Goal: Task Accomplishment & Management: Manage account settings

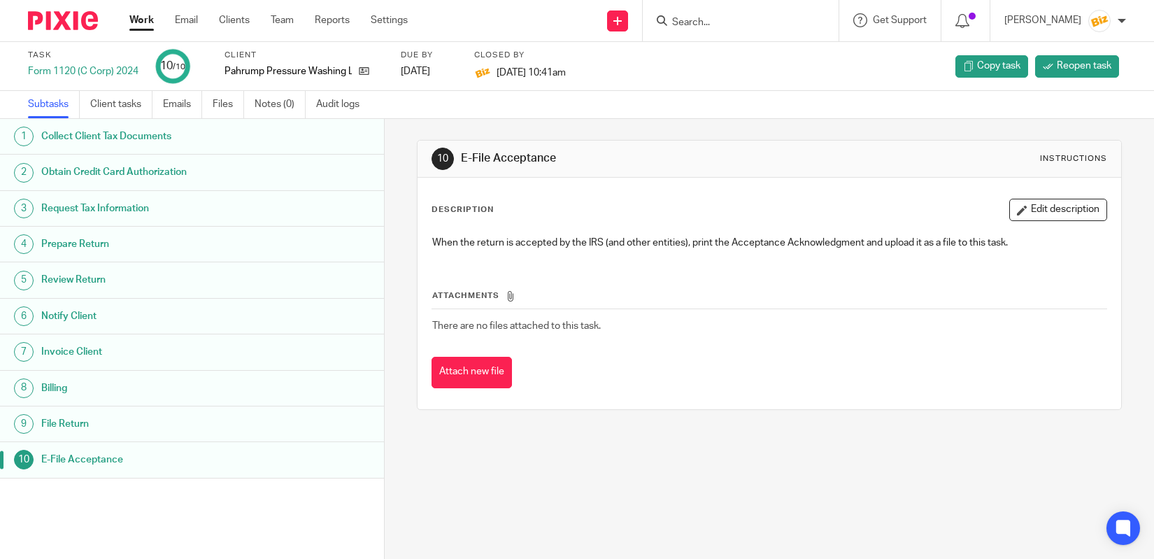
click at [369, 27] on ul "Work Email Clients Team Reports Settings" at bounding box center [278, 20] width 299 height 14
click at [378, 22] on link "Settings" at bounding box center [389, 20] width 37 height 14
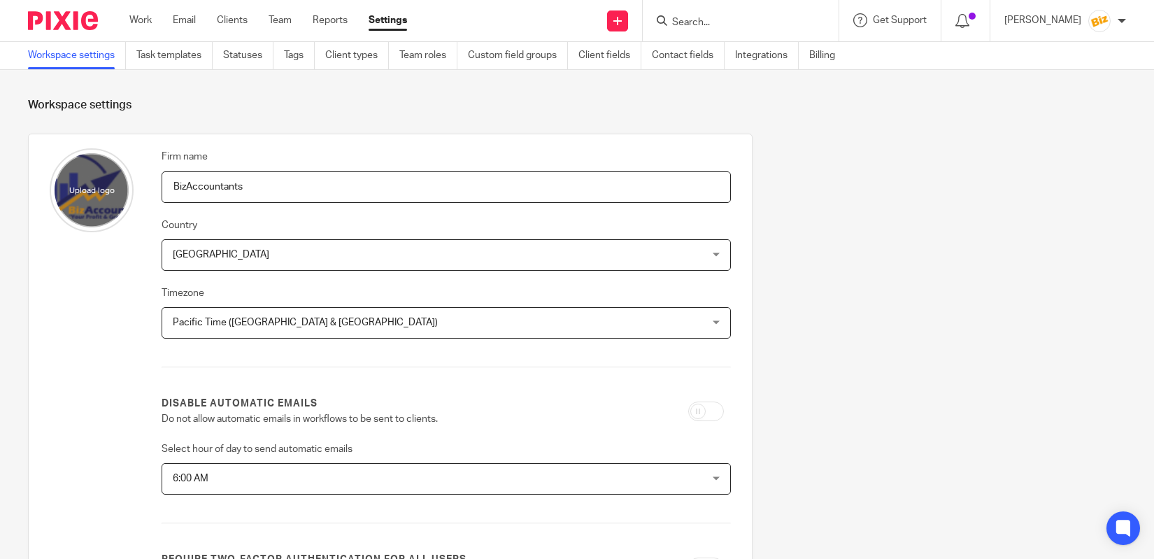
click at [1112, 22] on div "[PERSON_NAME]" at bounding box center [1066, 21] width 122 height 22
click at [1091, 58] on li "My profile" at bounding box center [1072, 56] width 92 height 20
click at [1082, 58] on span "My profile" at bounding box center [1067, 56] width 43 height 10
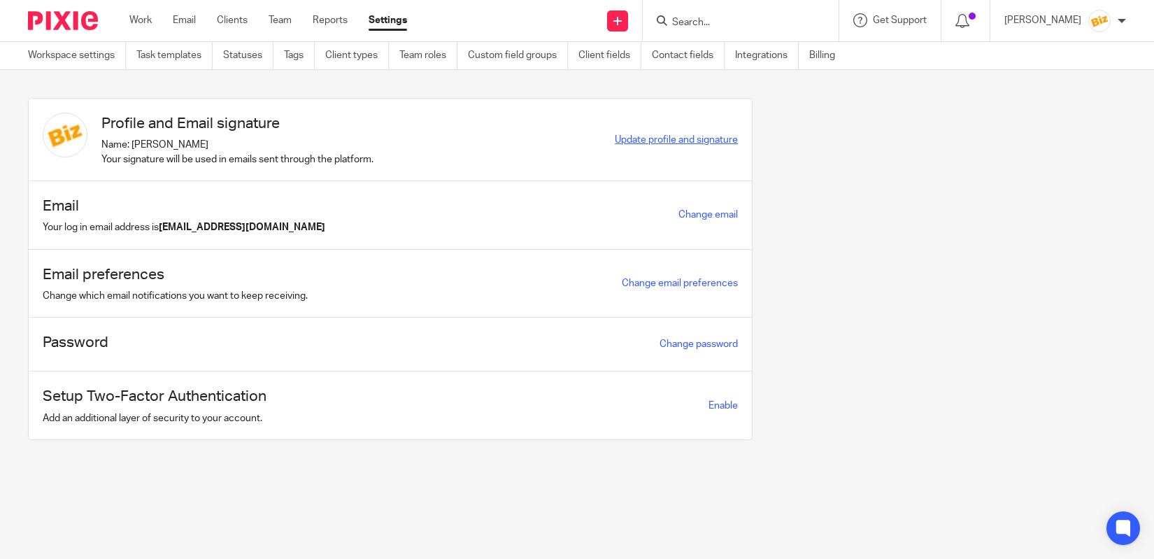
click at [693, 141] on span "Update profile and signature" at bounding box center [676, 140] width 123 height 10
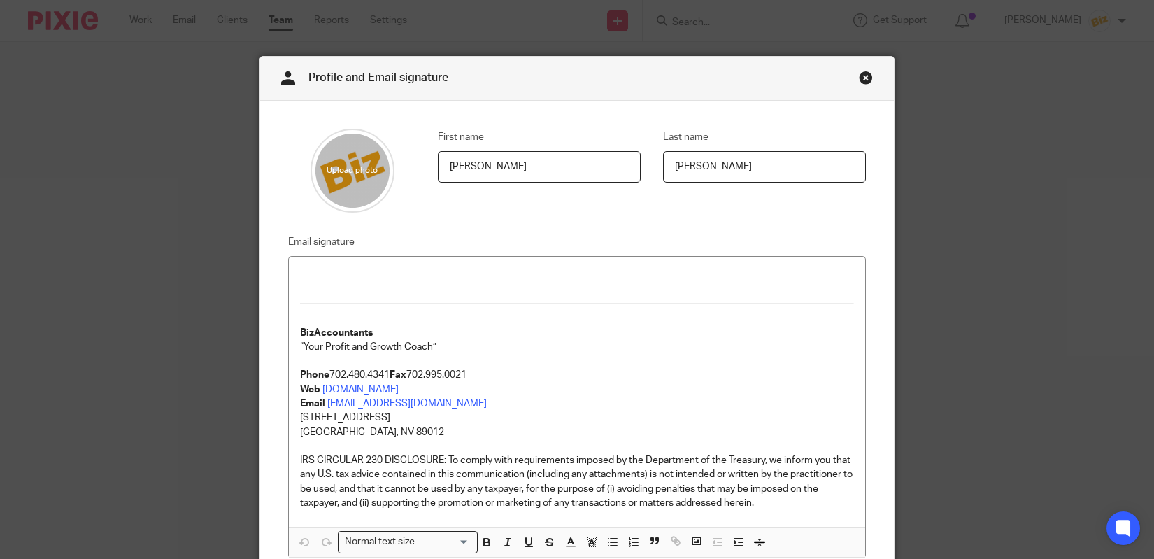
drag, startPoint x: 574, startPoint y: 179, endPoint x: 345, endPoint y: 167, distance: 229.1
click at [438, 167] on input "Anna" at bounding box center [539, 166] width 203 height 31
type input "Tax"
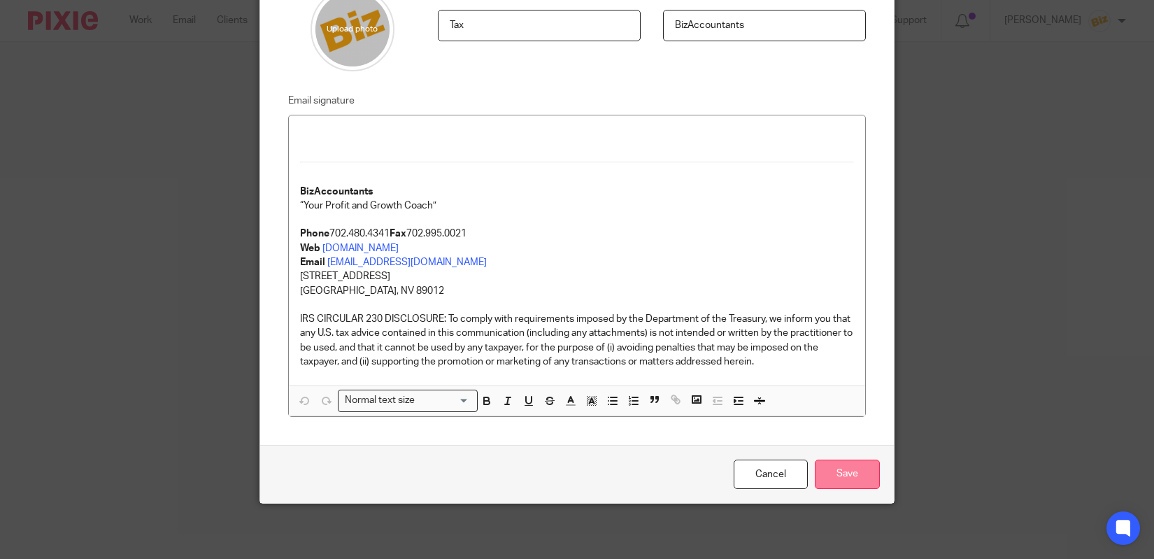
type input "BizAccountants"
click at [850, 471] on input "Save" at bounding box center [847, 475] width 65 height 30
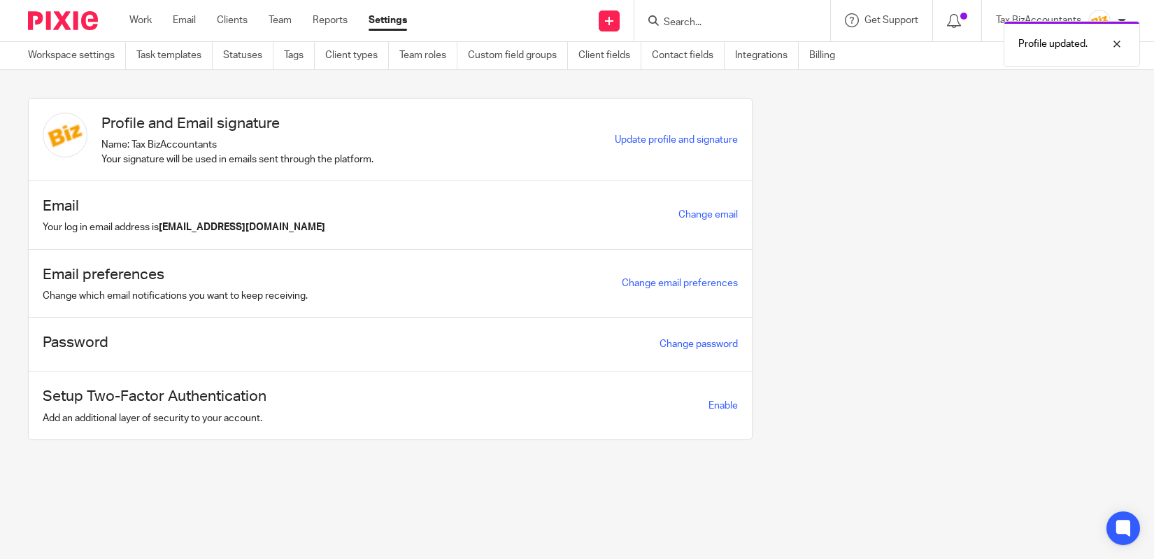
click at [127, 22] on div "Work Email Clients Team Reports Settings Work Email Clients Team Reports Settin…" at bounding box center [271, 20] width 313 height 41
click at [135, 22] on link "Work" at bounding box center [140, 20] width 22 height 14
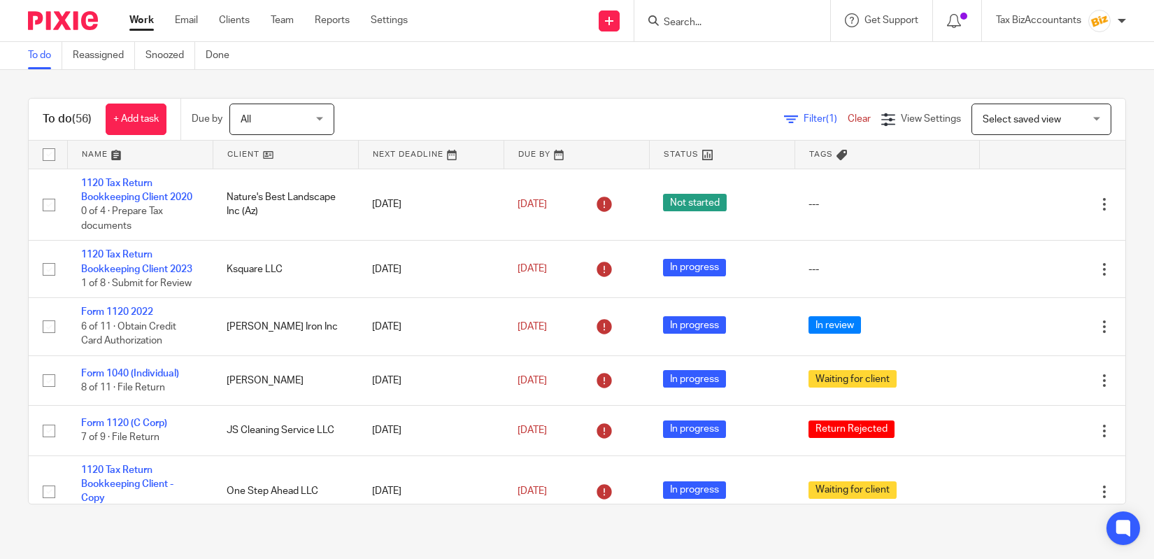
click at [309, 26] on ul "Work Email Clients Team Reports Settings" at bounding box center [278, 20] width 299 height 14
click at [286, 24] on link "Team" at bounding box center [282, 20] width 23 height 14
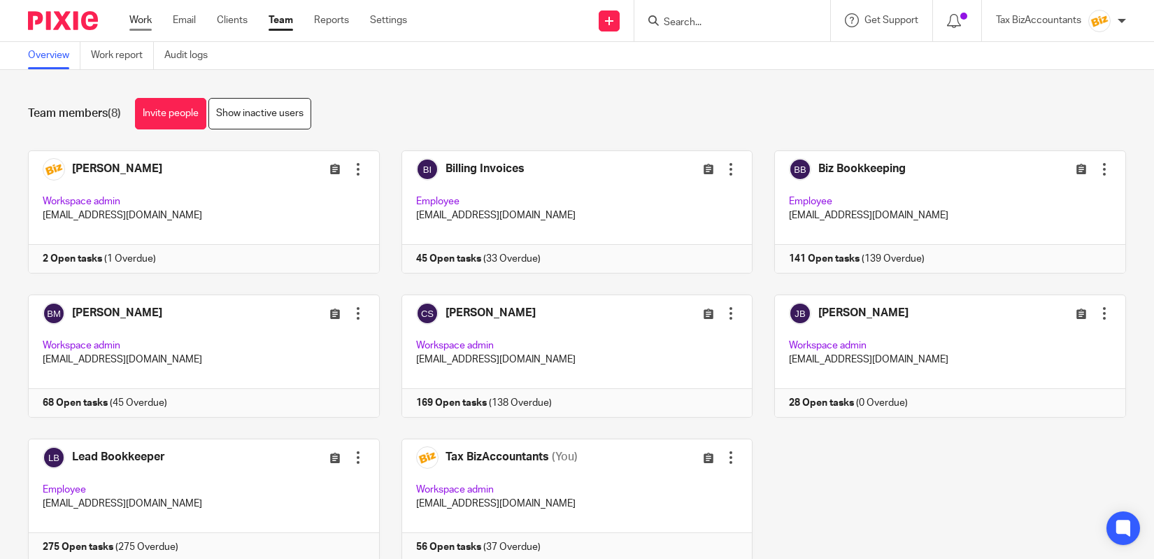
click at [143, 23] on link "Work" at bounding box center [140, 20] width 22 height 14
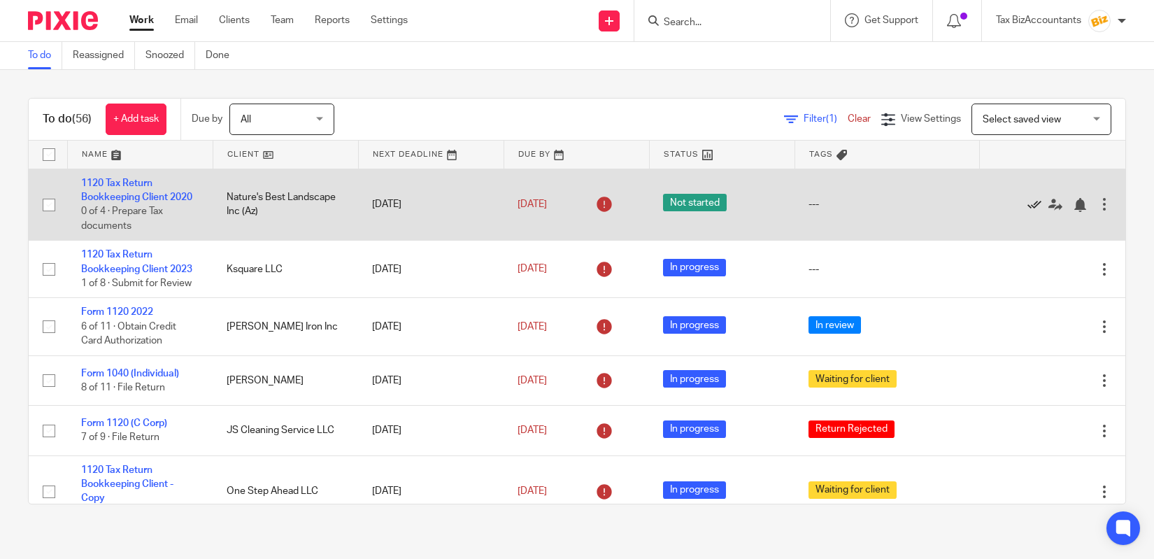
click at [1036, 204] on icon at bounding box center [1035, 205] width 14 height 14
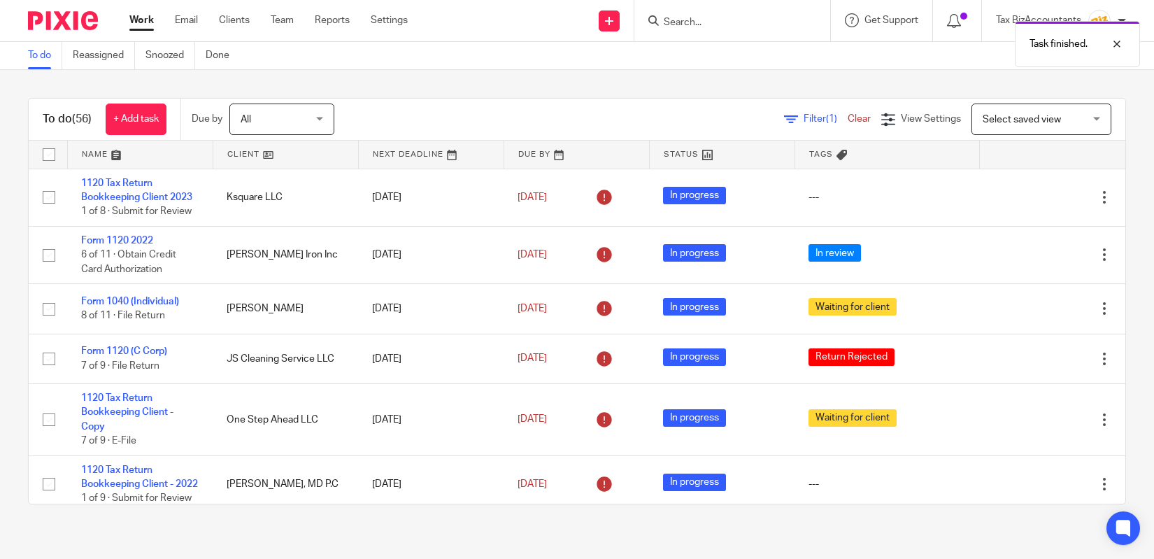
click at [1036, 204] on icon at bounding box center [1035, 197] width 14 height 14
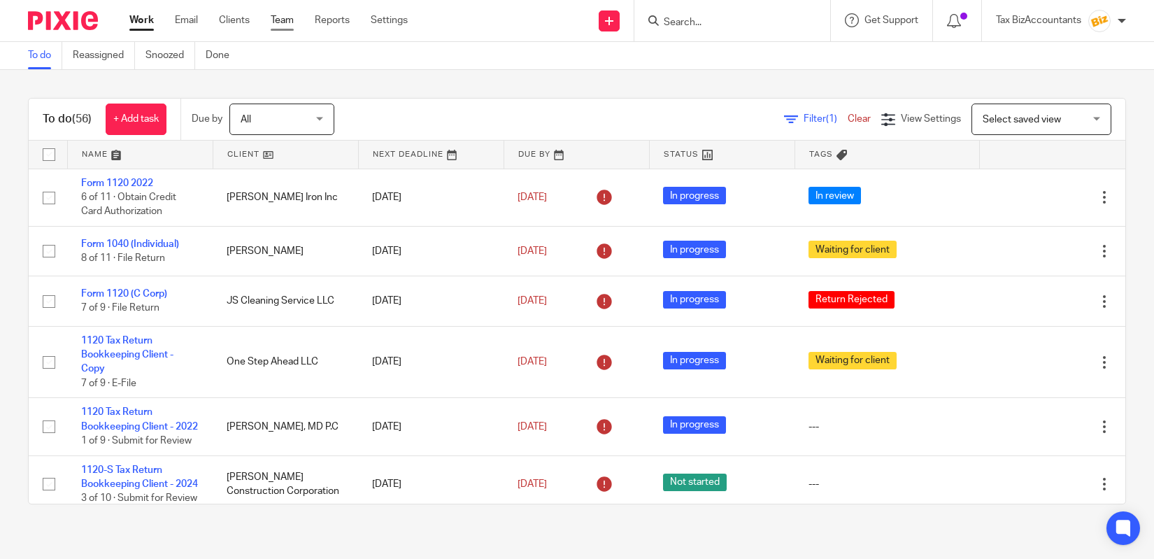
click at [283, 27] on link "Team" at bounding box center [282, 20] width 23 height 14
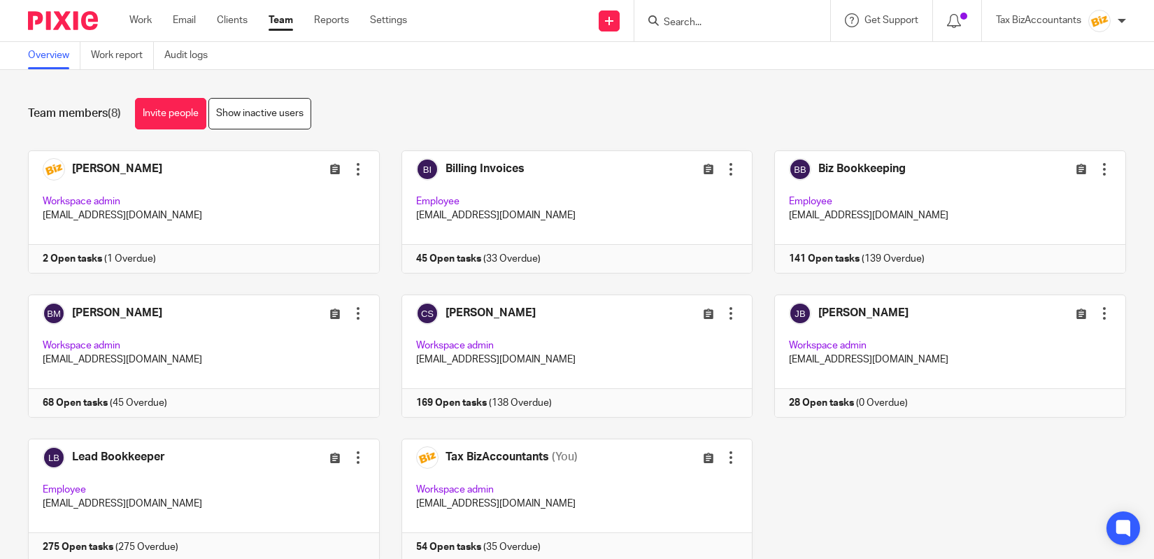
click at [1116, 24] on div "Tax BizAccountants" at bounding box center [1061, 21] width 130 height 22
click at [1082, 58] on span "My profile" at bounding box center [1067, 56] width 43 height 10
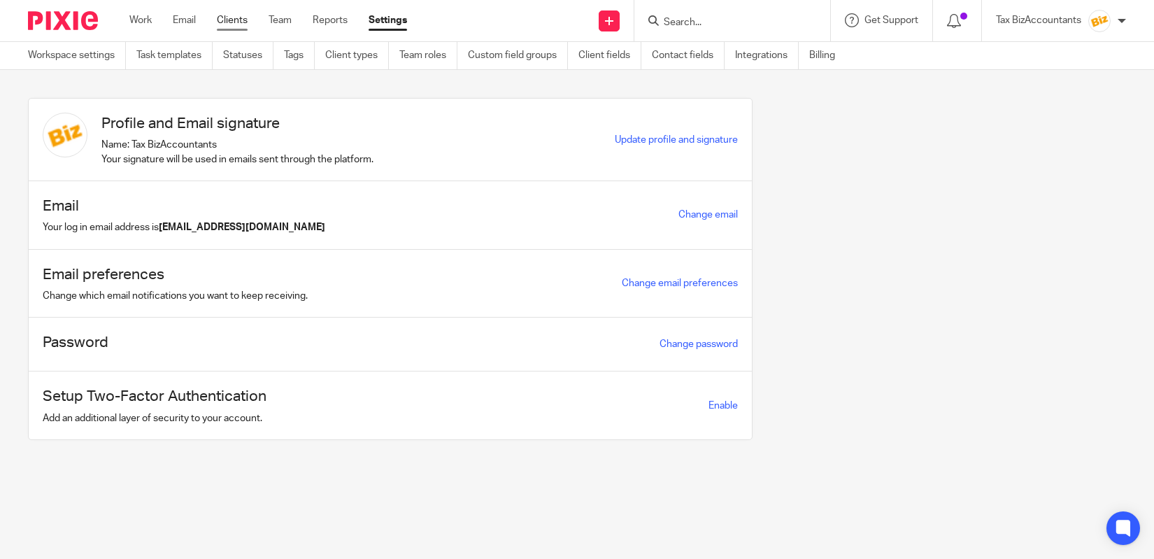
click at [225, 24] on link "Clients" at bounding box center [232, 20] width 31 height 14
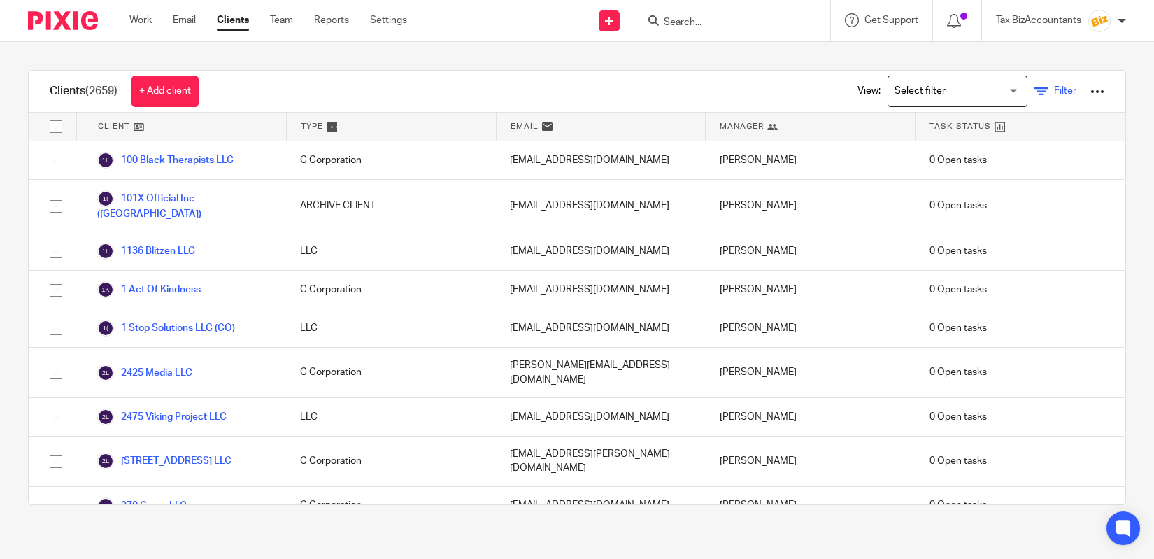
click at [1045, 92] on icon at bounding box center [1042, 92] width 14 height 14
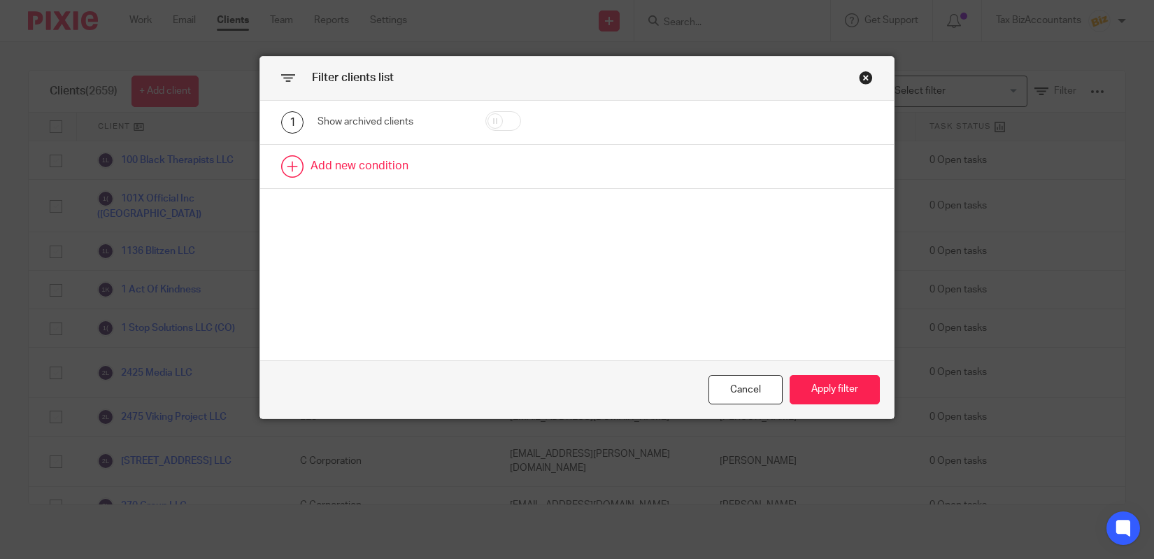
click at [369, 166] on link at bounding box center [577, 166] width 634 height 43
click at [369, 166] on div "Field" at bounding box center [383, 170] width 108 height 29
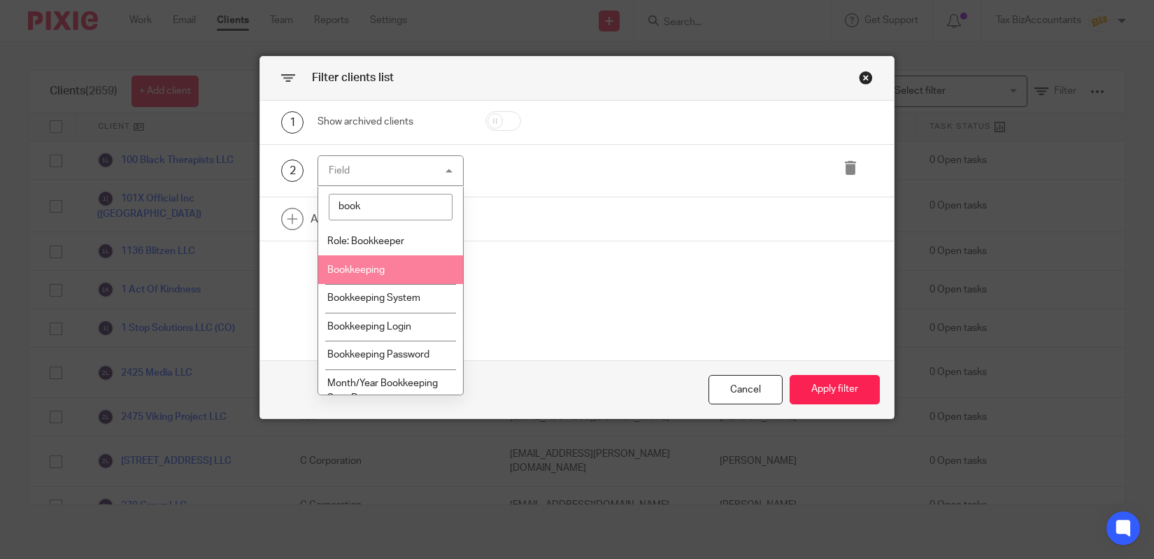
type input "book"
click at [378, 270] on span "Bookkeeping" at bounding box center [355, 270] width 57 height 10
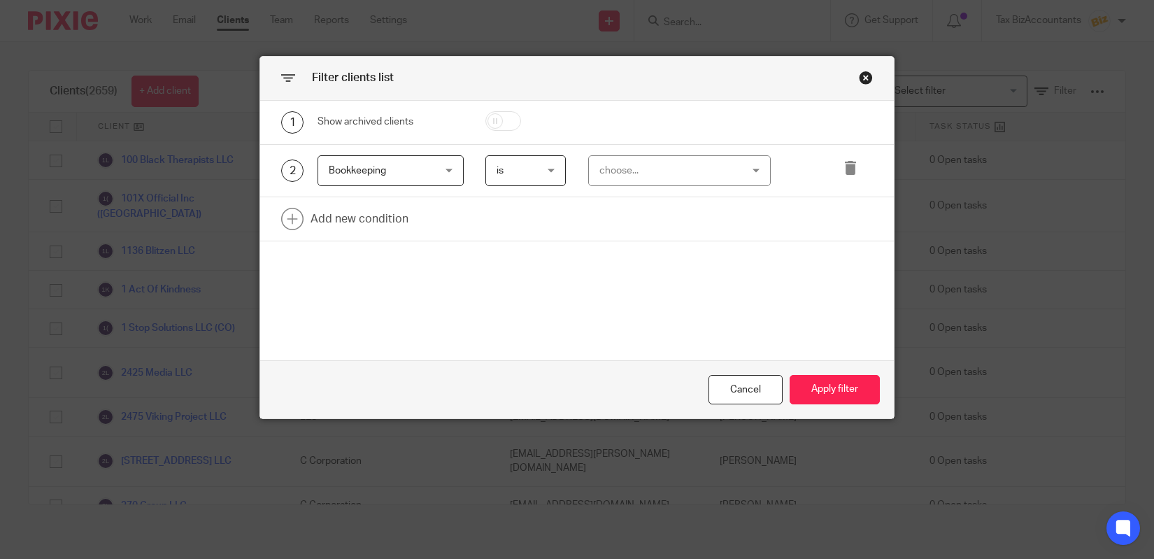
click at [604, 174] on div "choose..." at bounding box center [668, 170] width 136 height 29
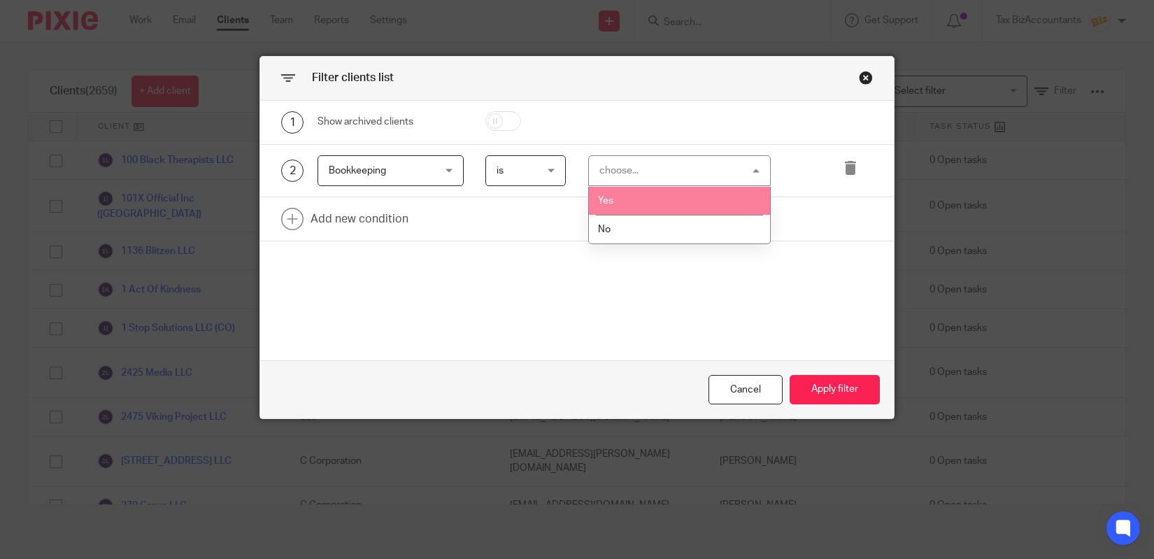
click at [615, 210] on ul "Yes No" at bounding box center [679, 215] width 181 height 57
click at [615, 210] on li "Yes" at bounding box center [679, 201] width 181 height 29
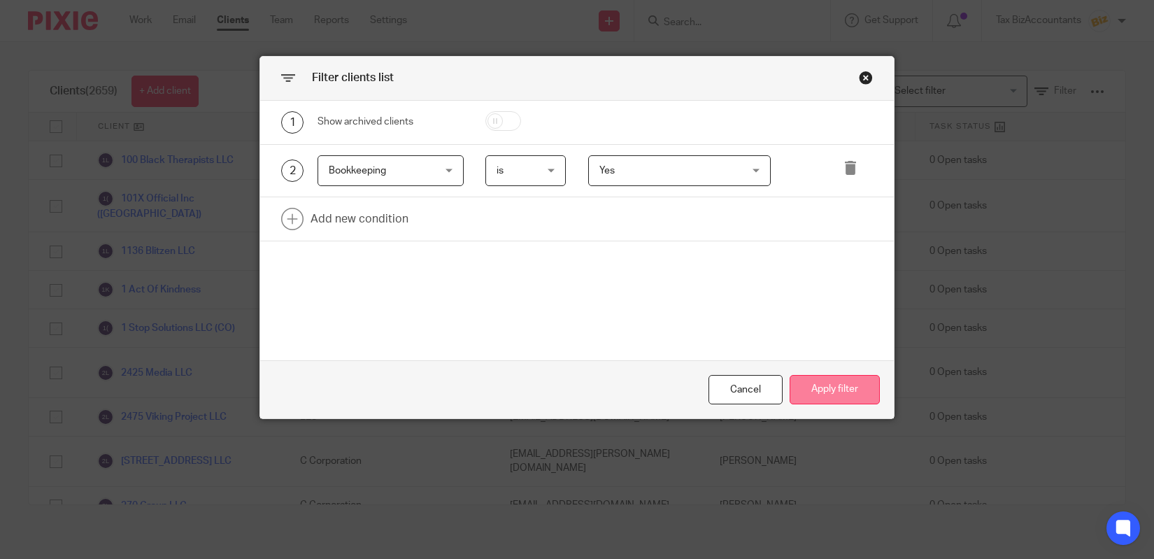
click at [858, 396] on button "Apply filter" at bounding box center [835, 390] width 90 height 30
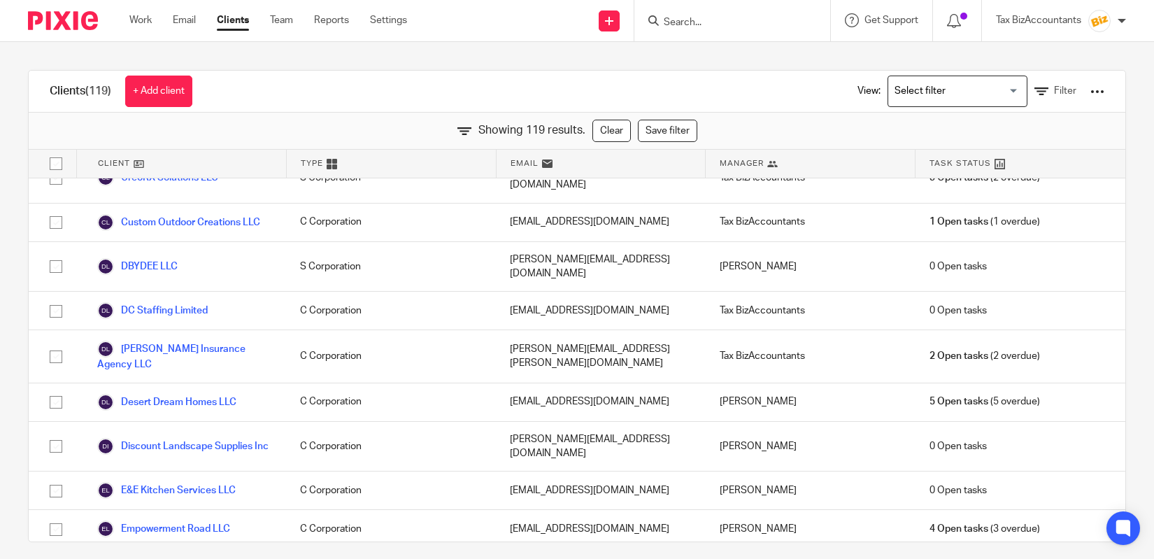
scroll to position [1327, 0]
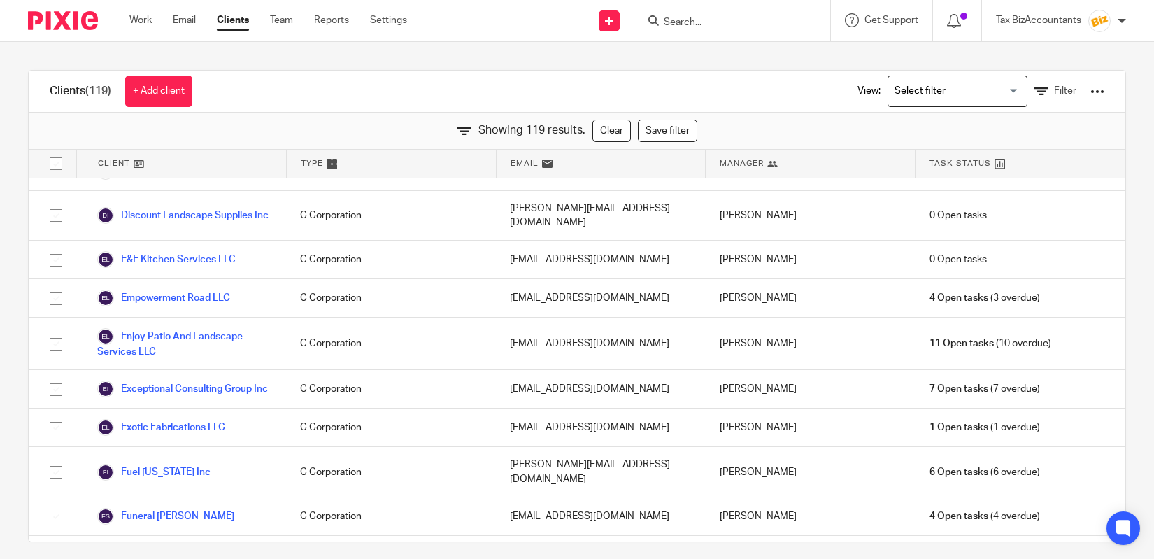
click at [744, 20] on input "Search" at bounding box center [726, 23] width 126 height 13
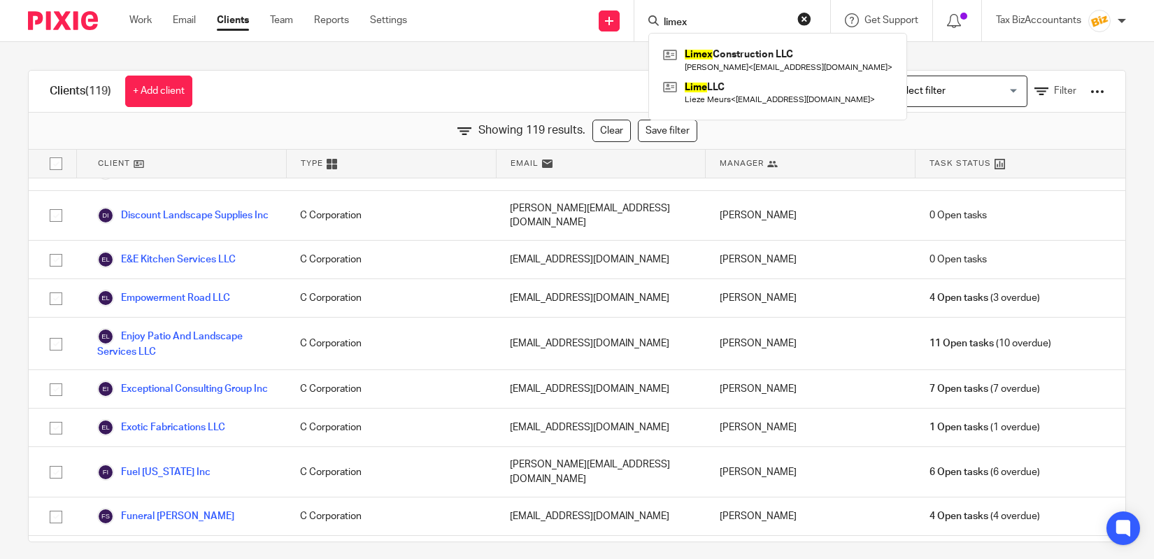
type input "limex"
click button "submit" at bounding box center [0, 0] width 0 height 0
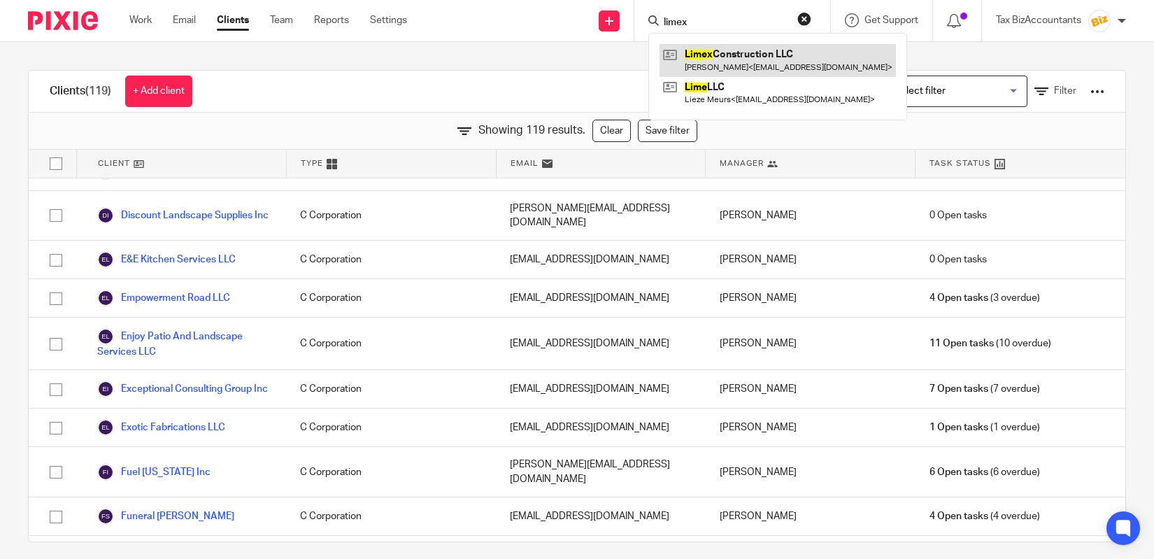
click at [733, 57] on link at bounding box center [778, 60] width 236 height 32
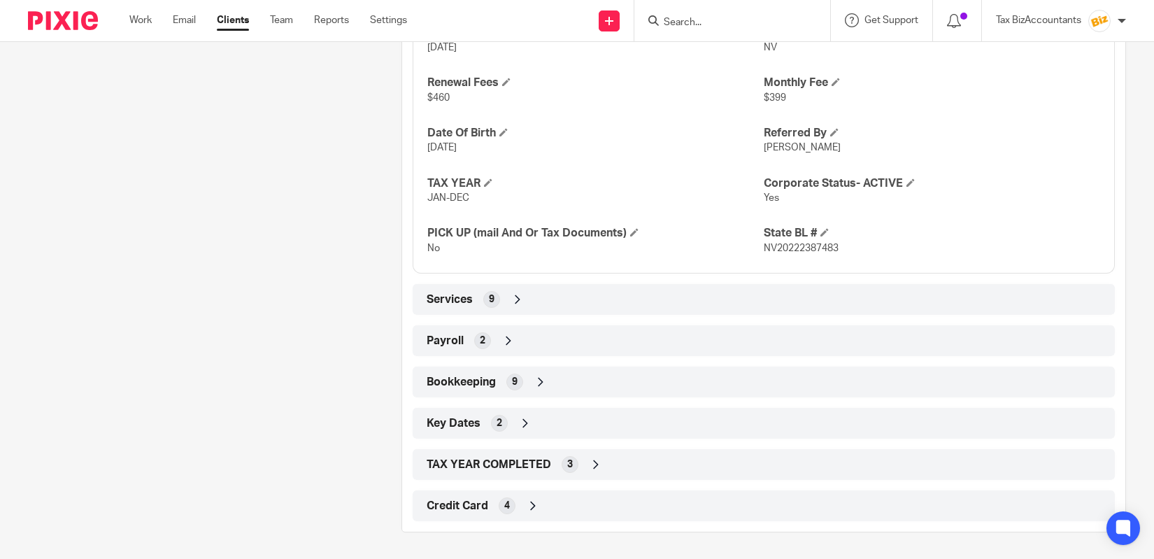
click at [726, 299] on div "Services 9" at bounding box center [763, 300] width 681 height 24
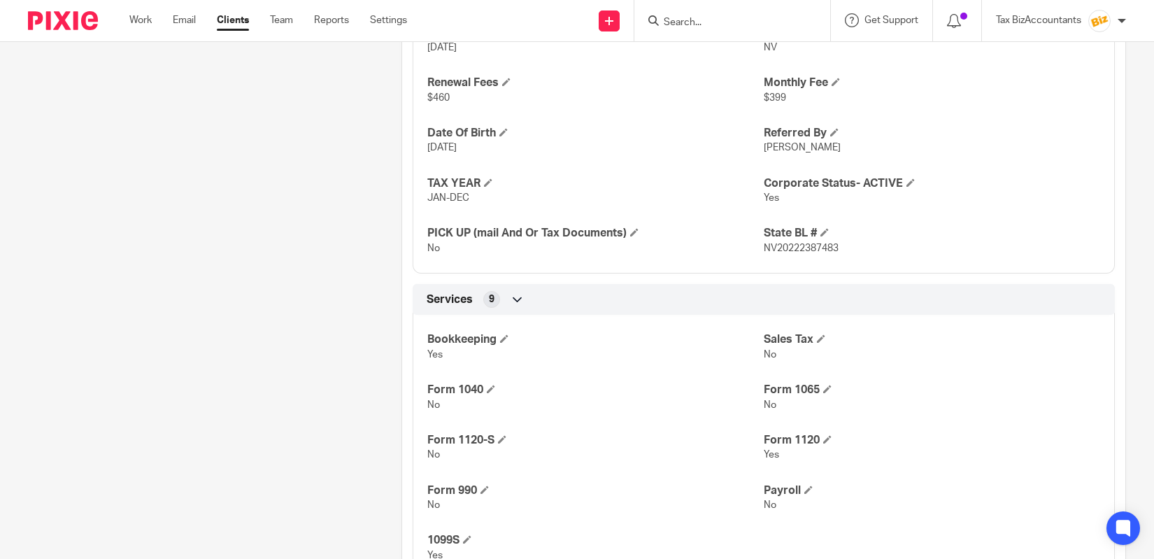
scroll to position [940, 0]
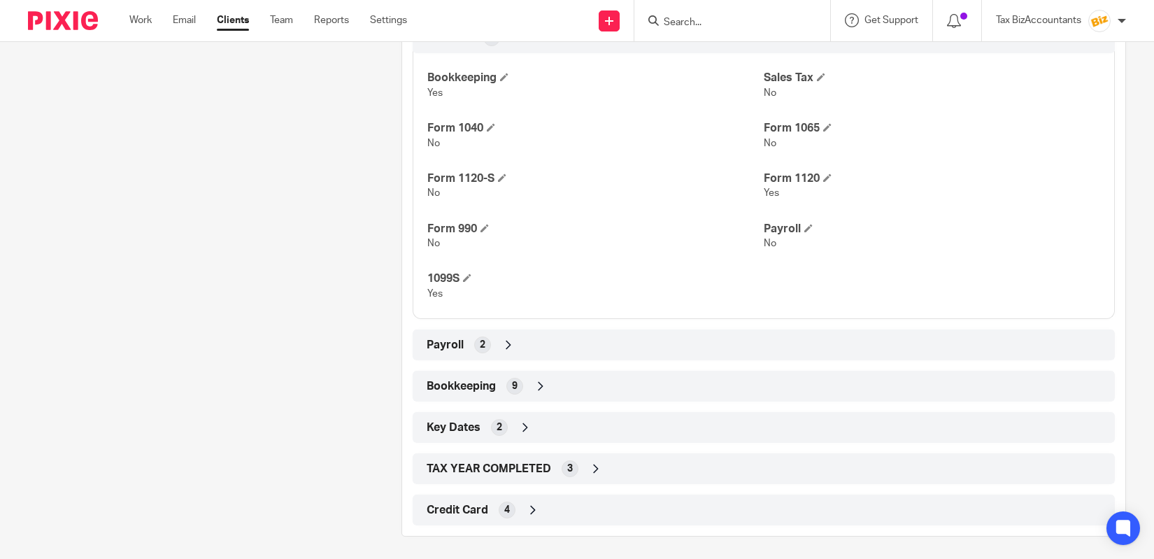
click at [732, 344] on div "Payroll 2" at bounding box center [763, 345] width 681 height 24
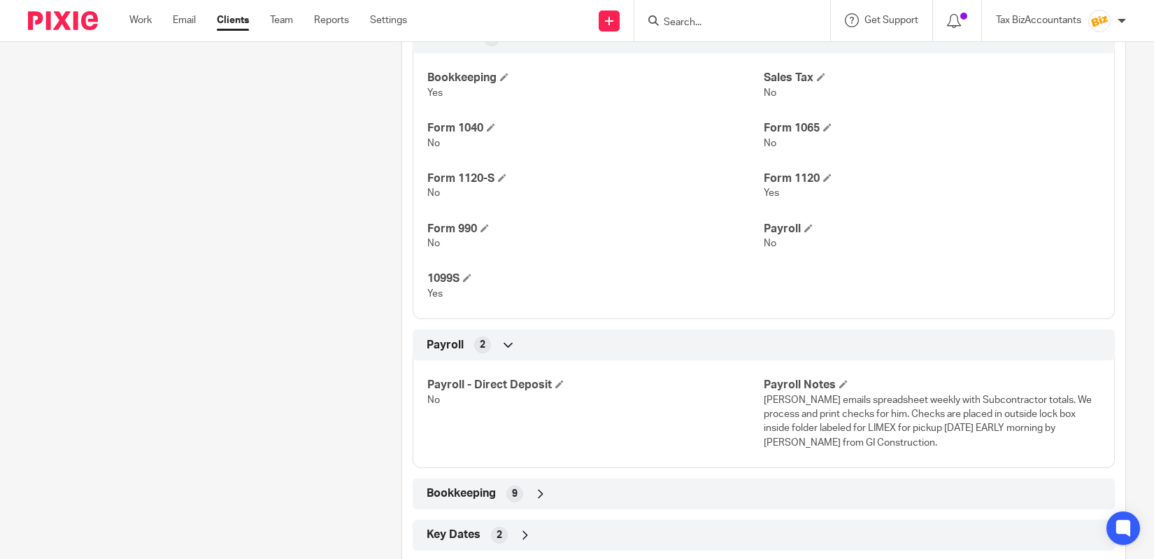
click at [754, 493] on div "Bookkeeping 9" at bounding box center [763, 494] width 681 height 24
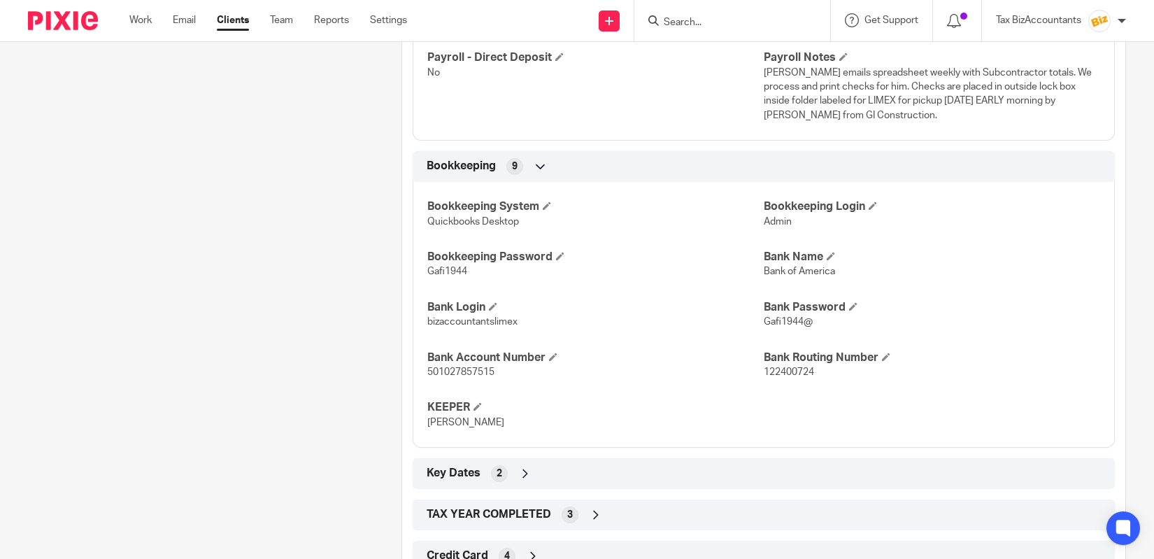
scroll to position [1006, 0]
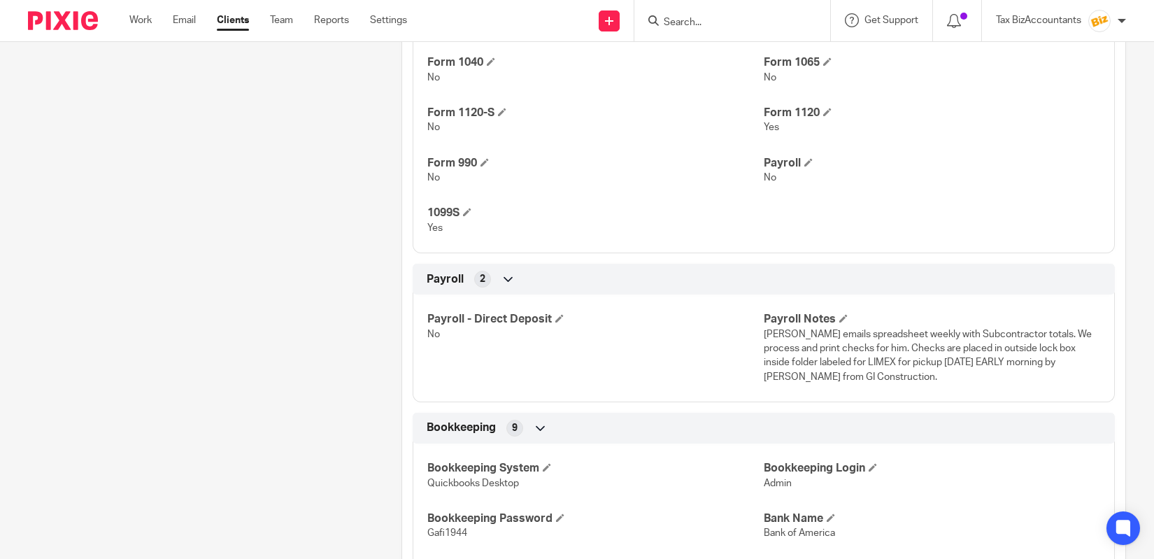
click at [1115, 22] on div "Tax BizAccountants" at bounding box center [1061, 21] width 130 height 22
click at [1101, 51] on li "My profile" at bounding box center [1072, 56] width 92 height 20
click at [1083, 57] on span "My profile" at bounding box center [1067, 56] width 43 height 10
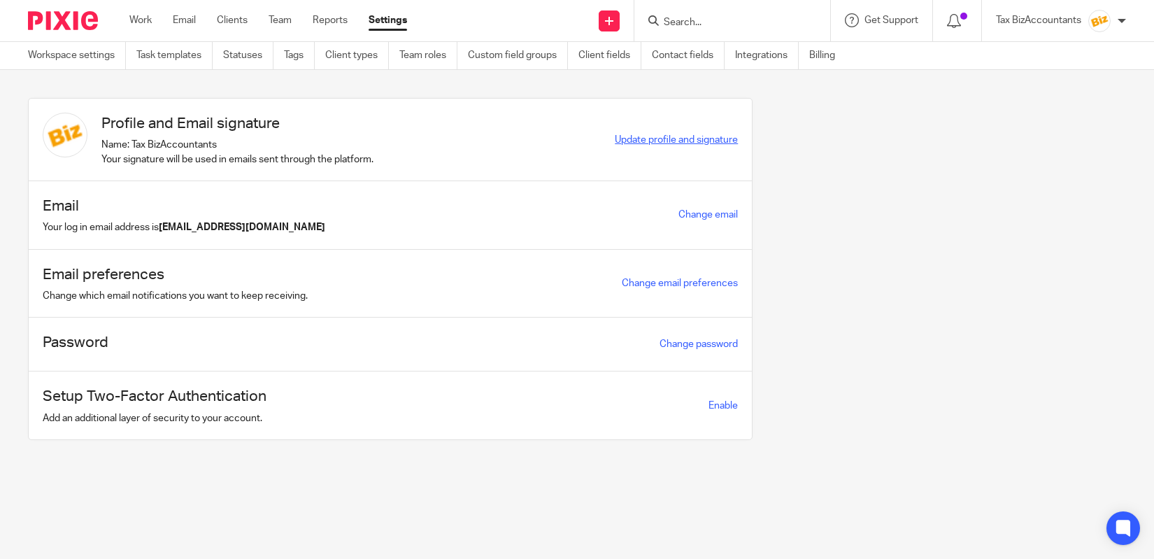
click at [719, 144] on span "Update profile and signature" at bounding box center [676, 140] width 123 height 10
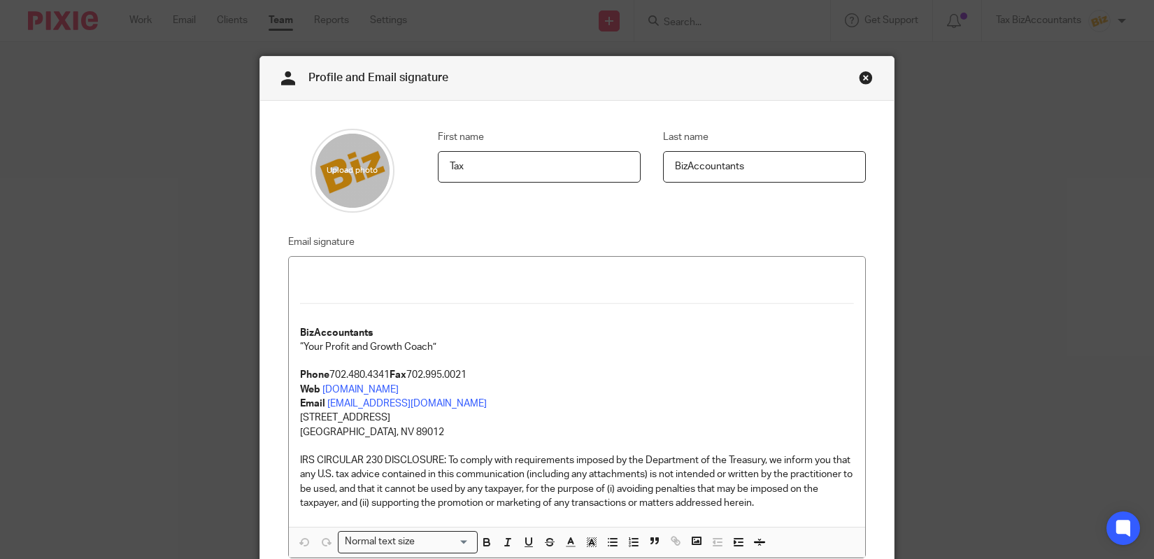
drag, startPoint x: 758, startPoint y: 170, endPoint x: 629, endPoint y: 158, distance: 130.0
click at [663, 158] on input "BizAccountants" at bounding box center [764, 166] width 203 height 31
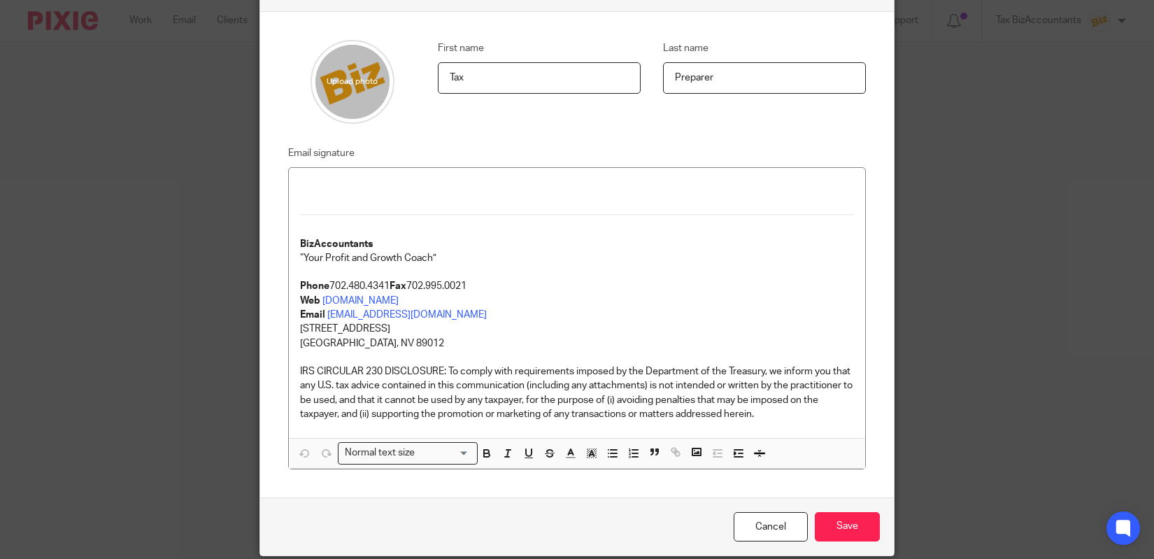
scroll to position [141, 0]
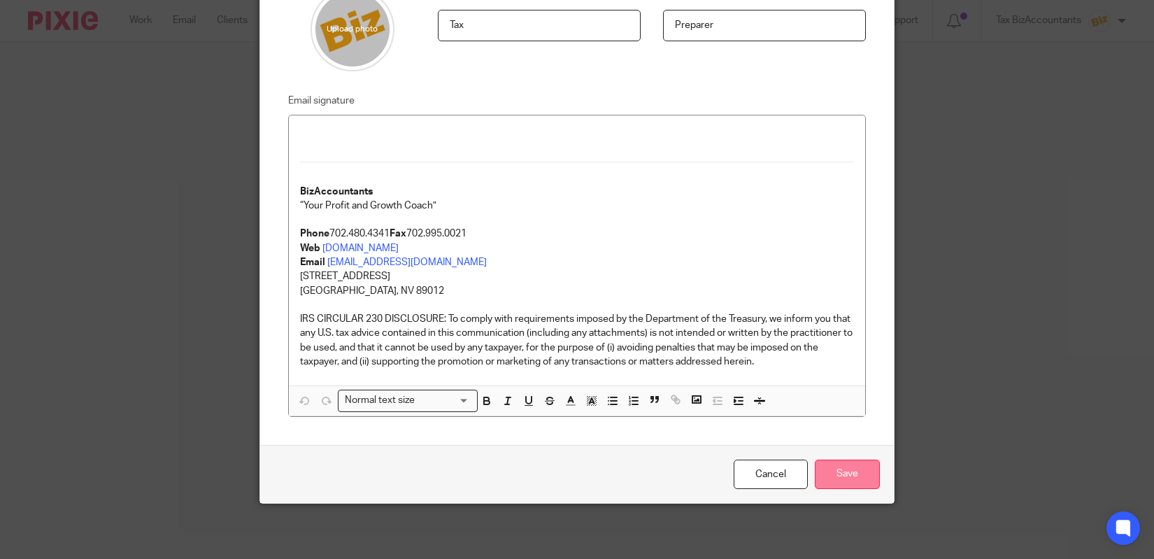
type input "Preparer"
click at [839, 466] on input "Save" at bounding box center [847, 475] width 65 height 30
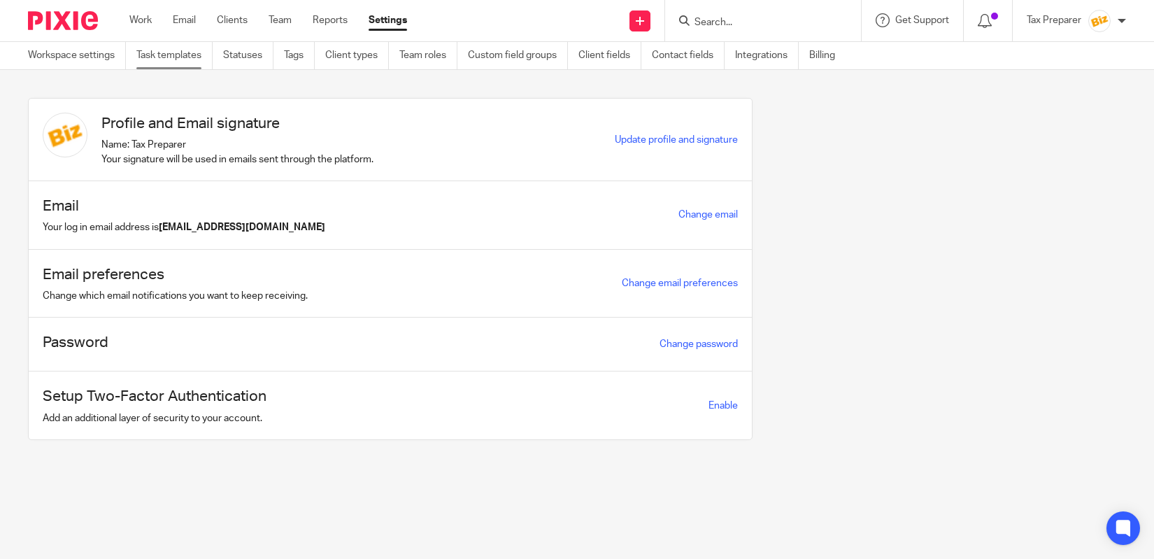
click at [176, 63] on link "Task templates" at bounding box center [174, 55] width 76 height 27
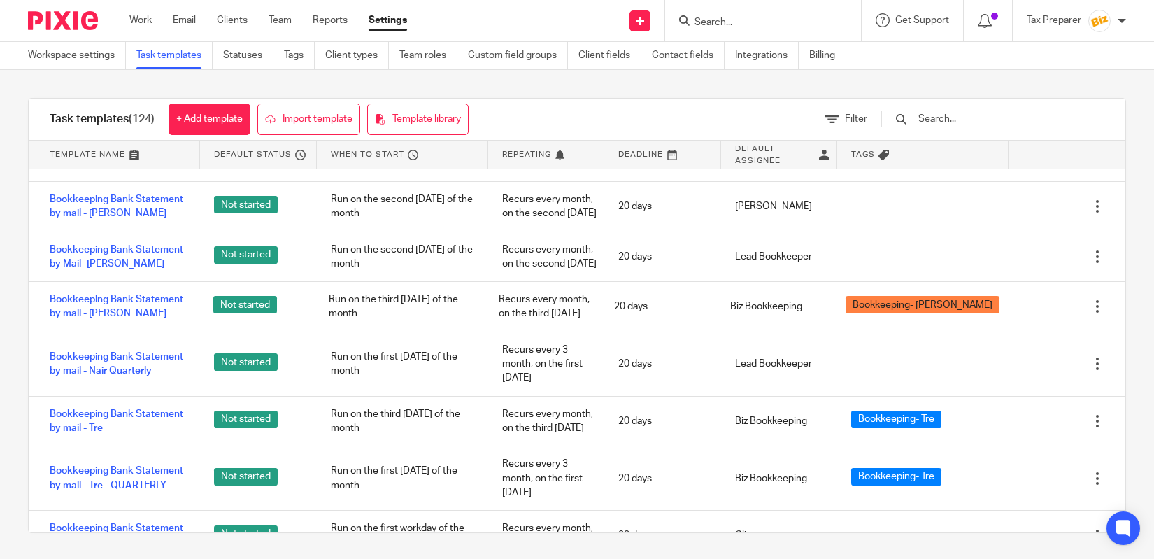
scroll to position [865, 0]
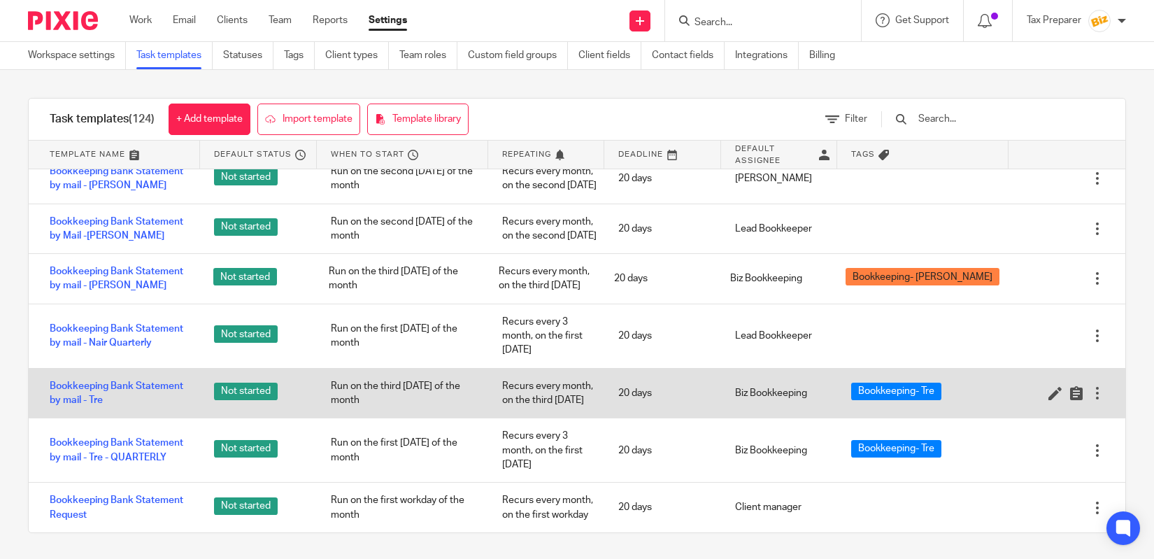
click at [1098, 400] on div at bounding box center [1098, 393] width 14 height 14
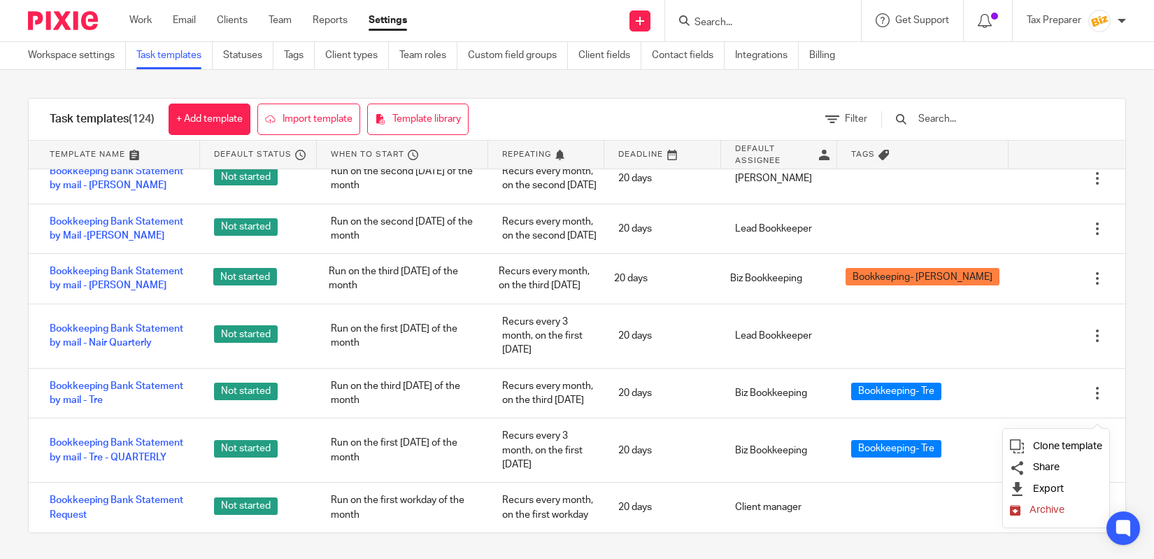
click at [1045, 508] on span "Archive" at bounding box center [1047, 509] width 35 height 10
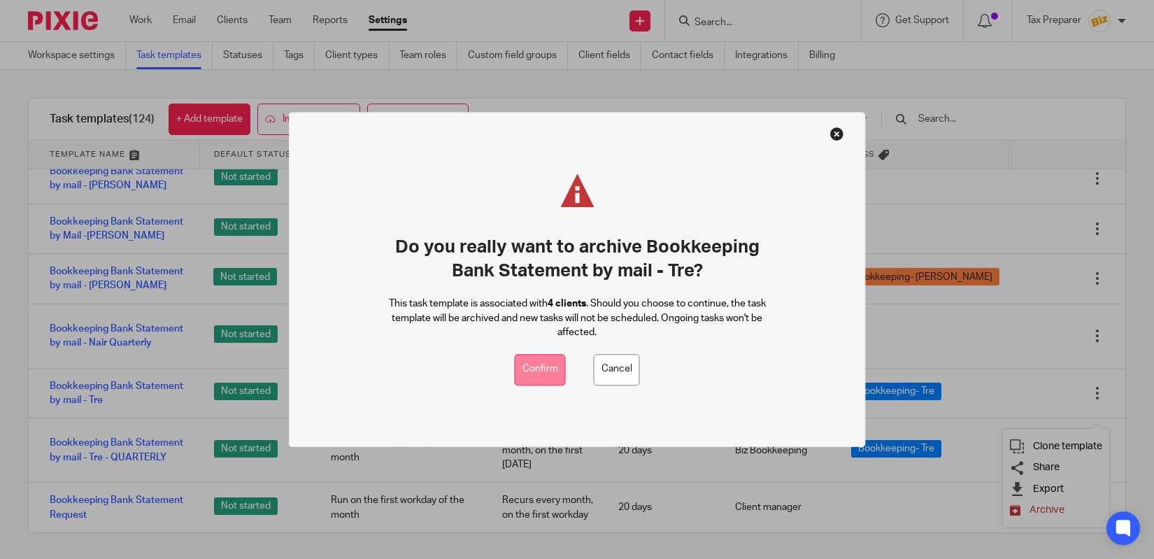
click at [548, 358] on button "Confirm" at bounding box center [540, 369] width 51 height 31
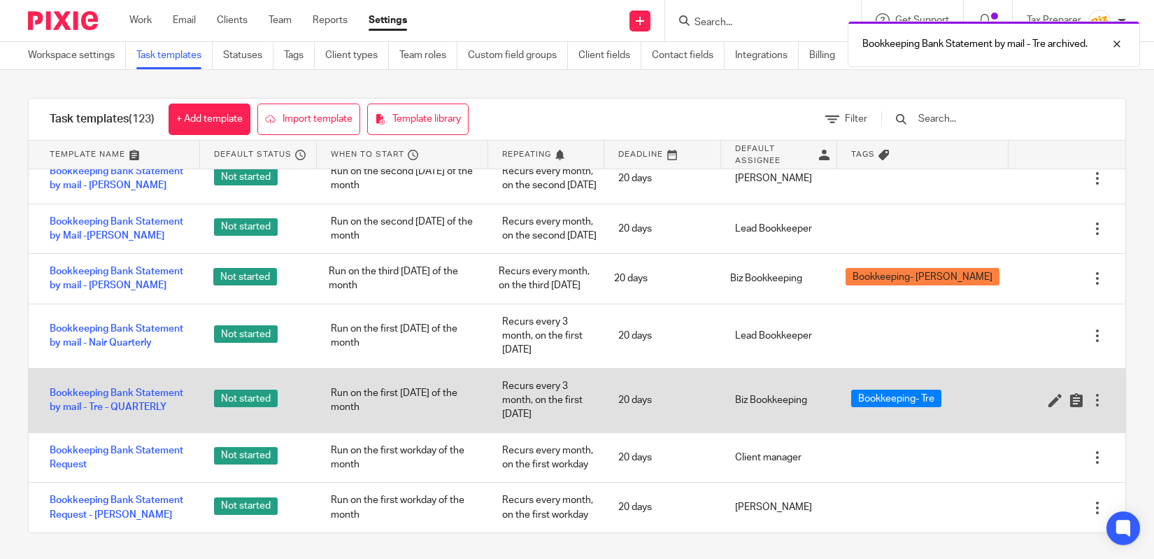
click at [1098, 407] on div at bounding box center [1098, 400] width 14 height 14
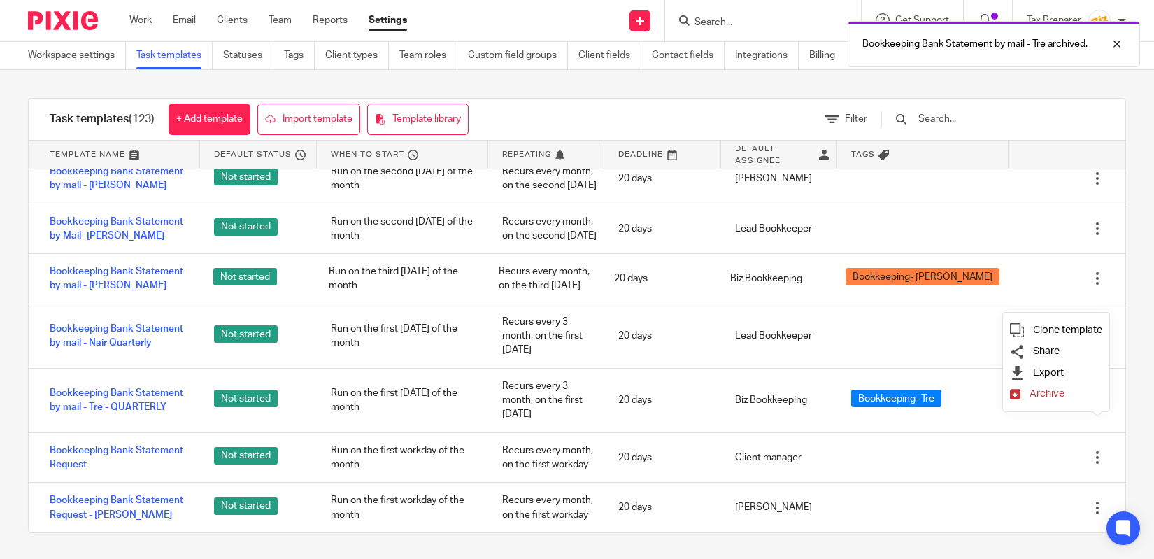
click at [1051, 393] on span "Archive" at bounding box center [1047, 393] width 35 height 10
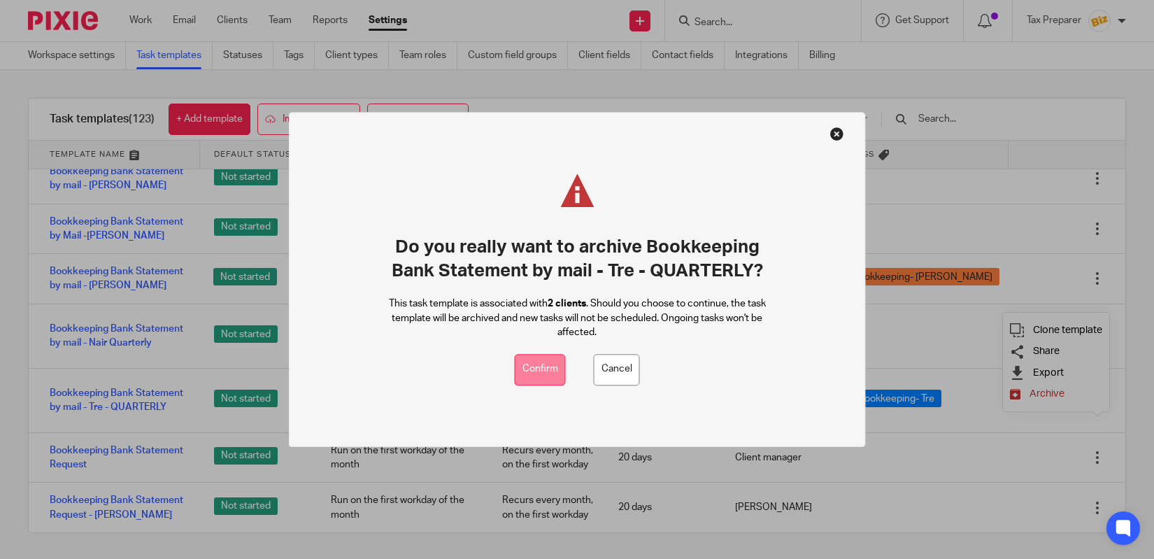
click at [550, 365] on button "Confirm" at bounding box center [540, 369] width 51 height 31
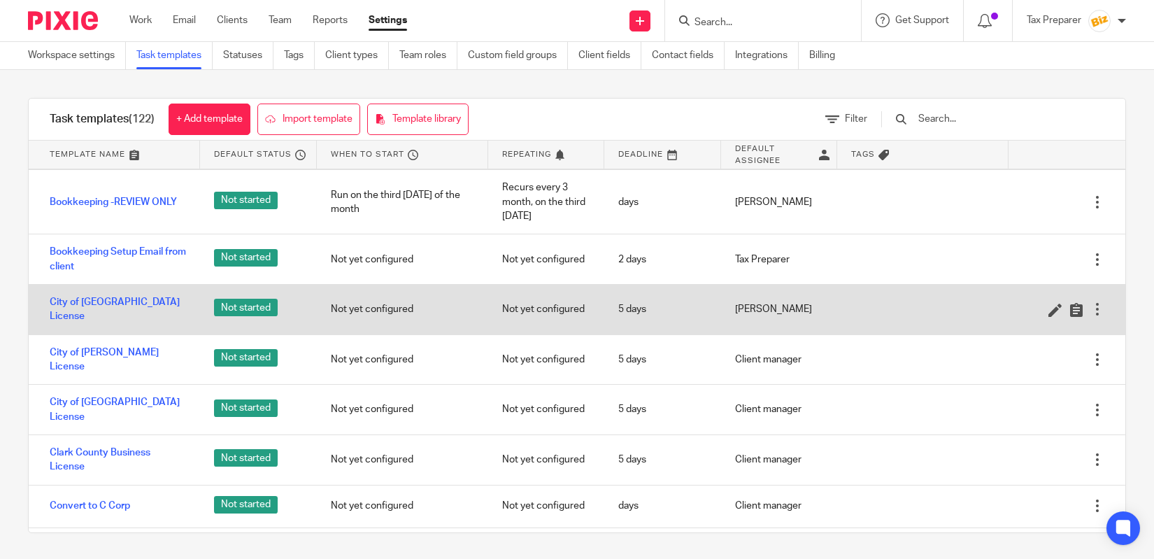
scroll to position [1385, 0]
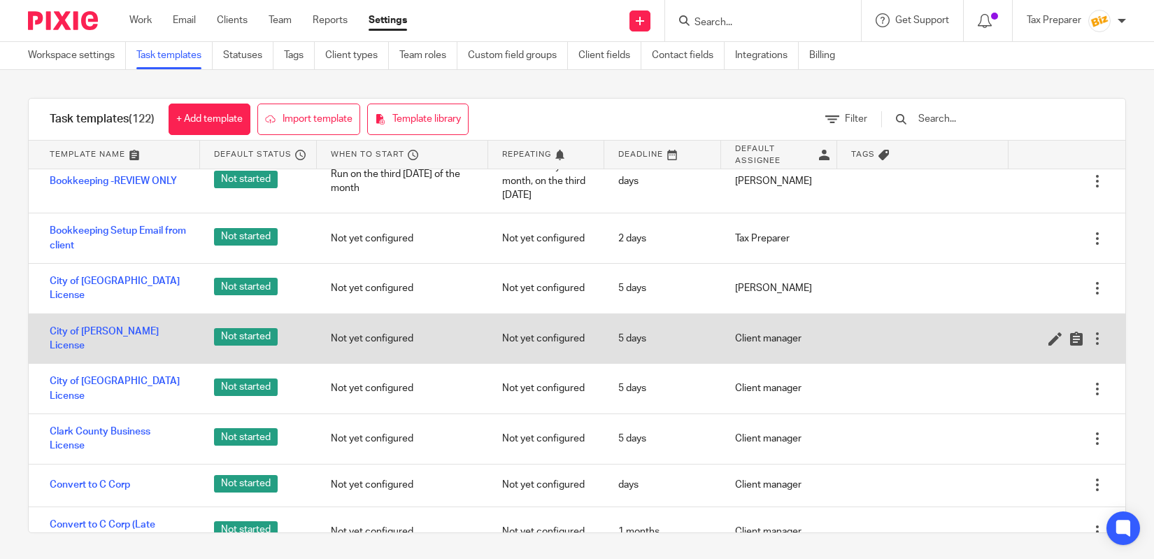
click at [1098, 346] on div at bounding box center [1098, 339] width 14 height 14
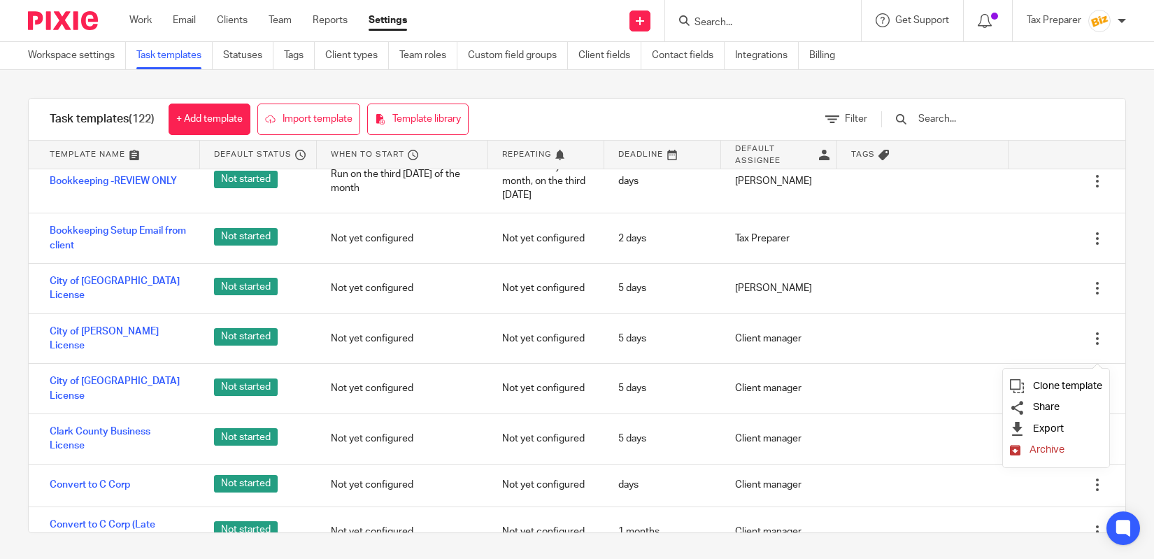
click at [1061, 451] on span "Archive" at bounding box center [1047, 449] width 35 height 10
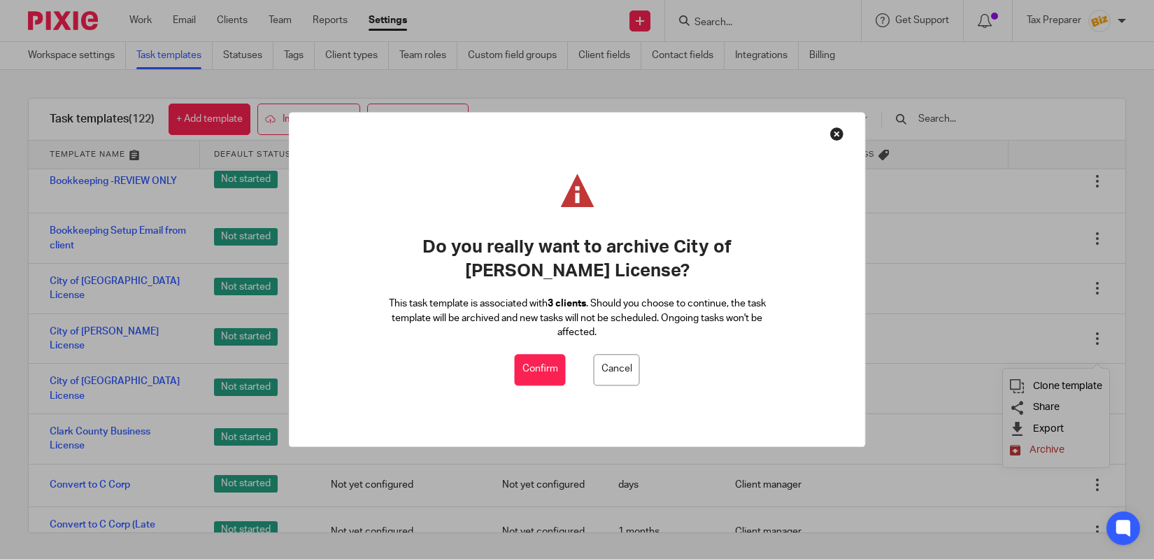
click at [535, 376] on button "Confirm" at bounding box center [540, 369] width 51 height 31
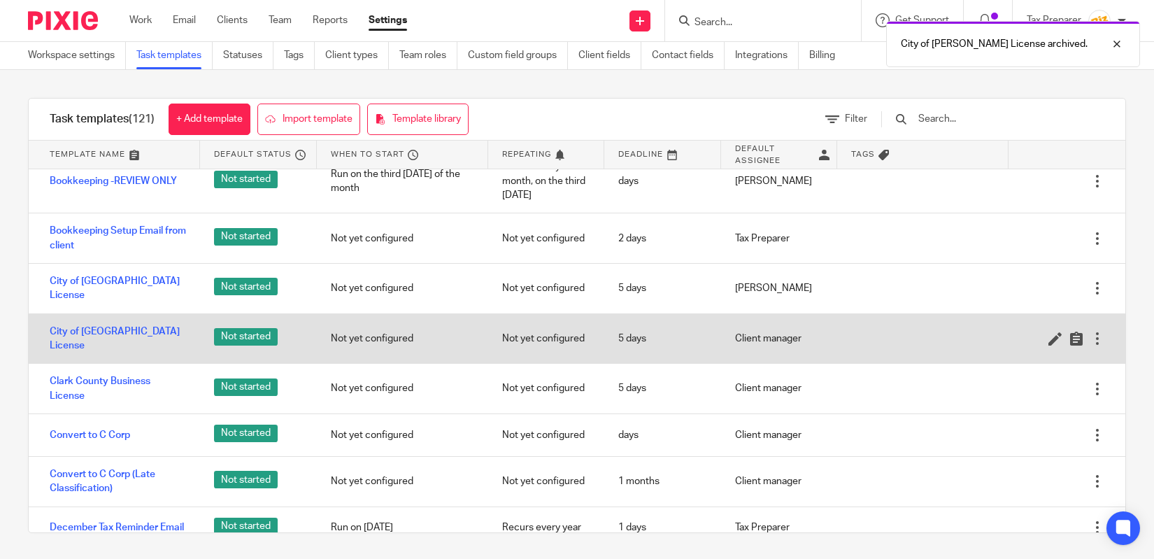
click at [1099, 346] on div at bounding box center [1098, 339] width 14 height 14
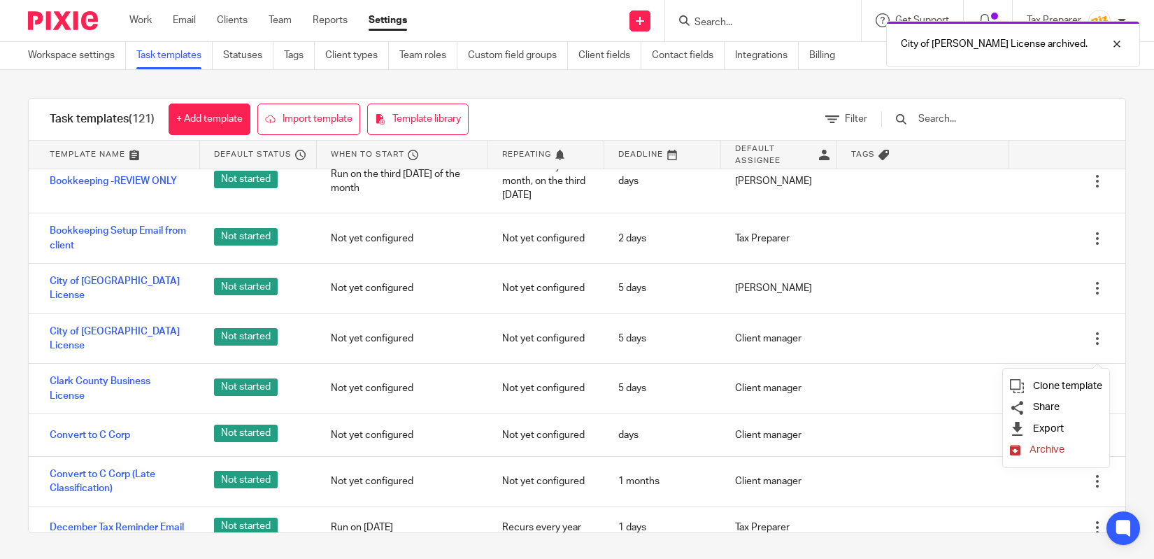
click at [1043, 452] on span "Archive" at bounding box center [1047, 449] width 35 height 10
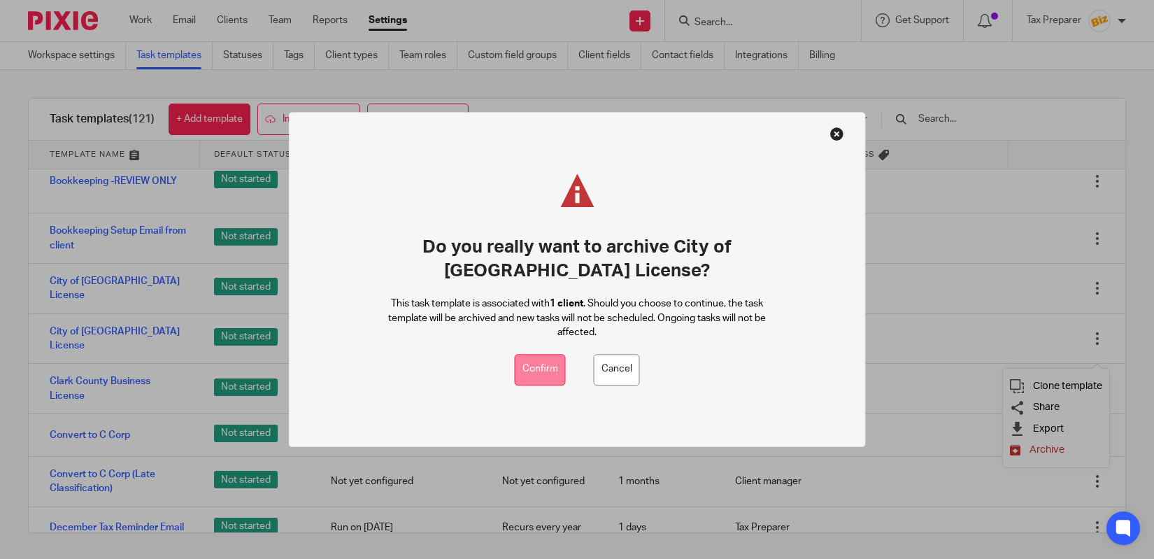
click at [556, 369] on button "Confirm" at bounding box center [540, 369] width 51 height 31
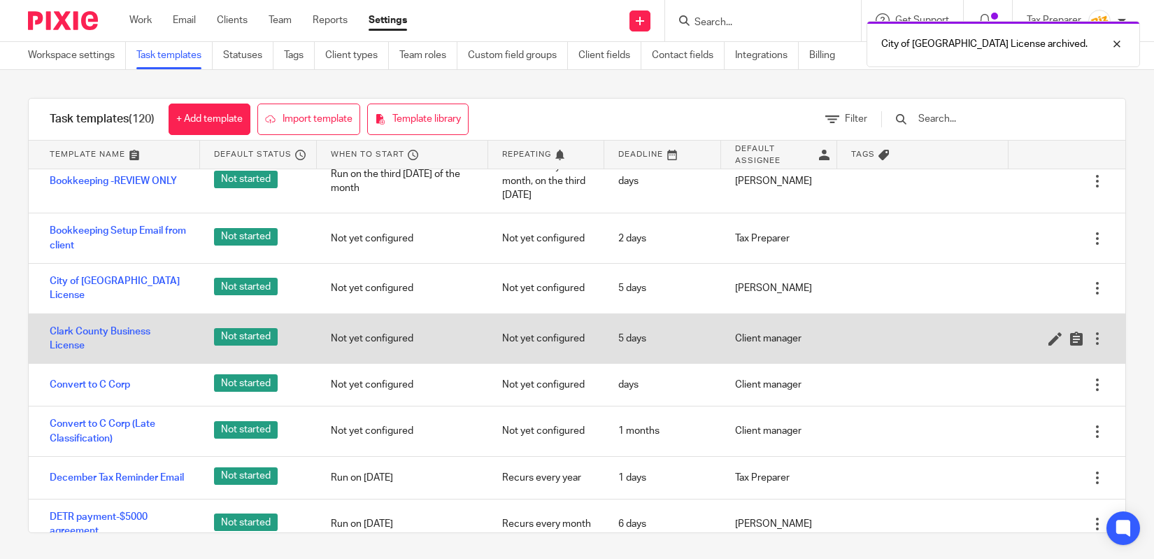
click at [1099, 346] on div at bounding box center [1098, 339] width 14 height 14
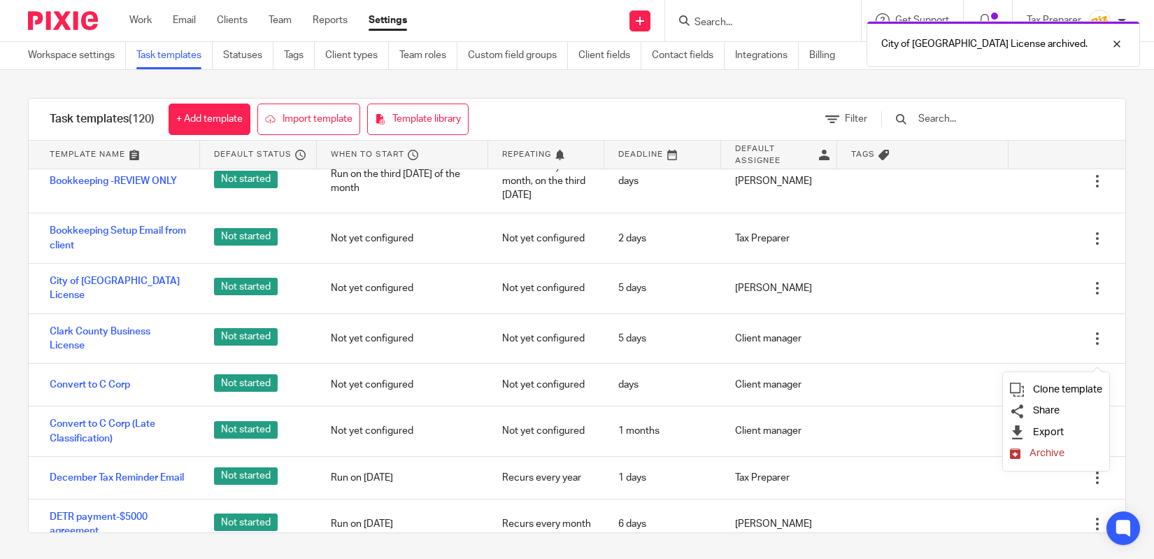
click at [1033, 455] on span "Archive" at bounding box center [1047, 453] width 35 height 10
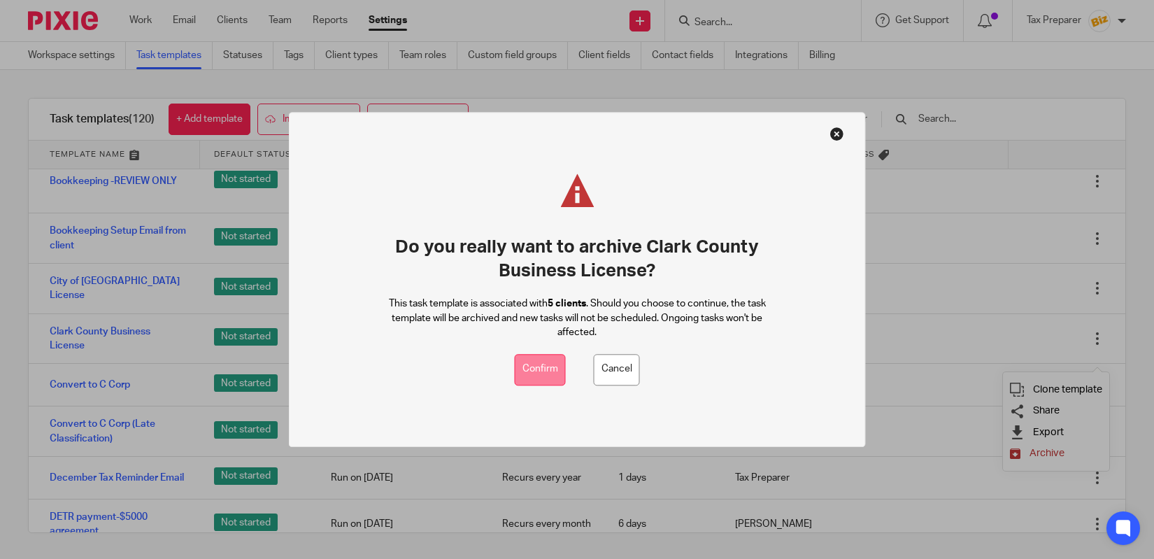
click at [535, 372] on button "Confirm" at bounding box center [540, 369] width 51 height 31
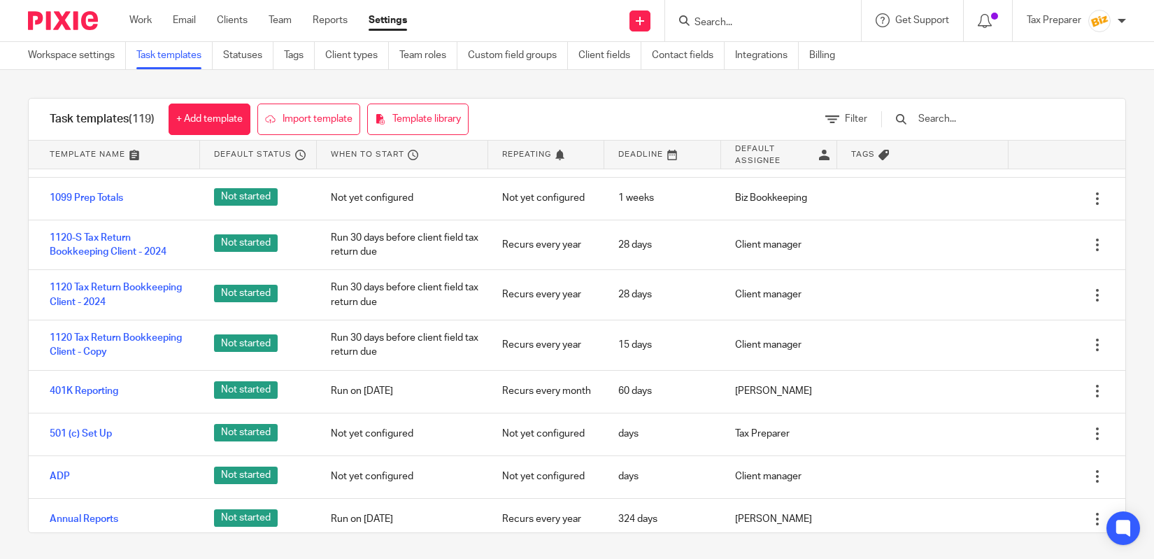
scroll to position [0, 0]
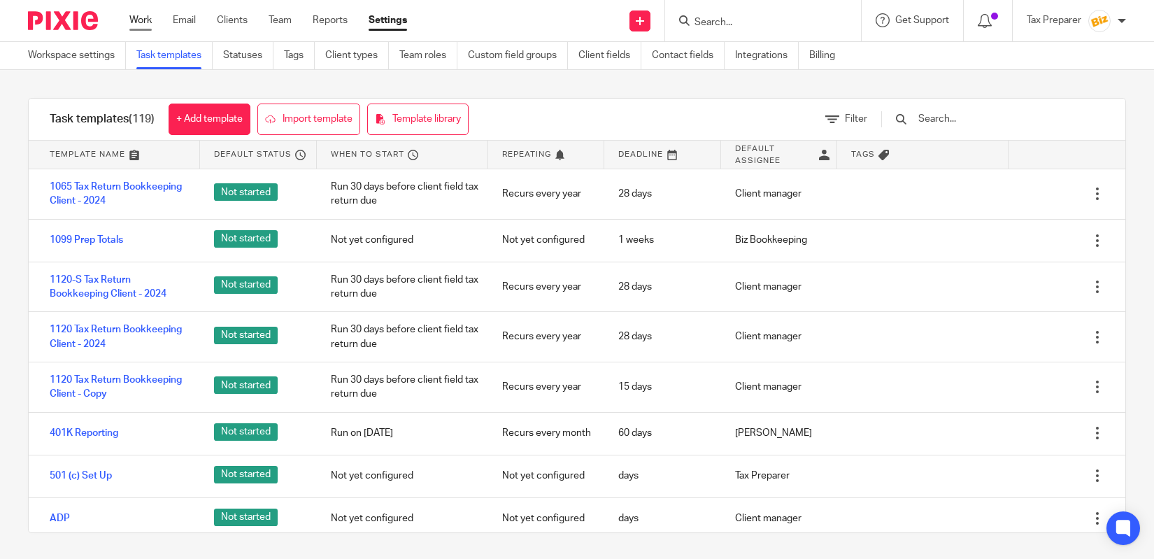
click at [129, 24] on div "Work Email Clients Team Reports Settings Work Email Clients Team Reports Settin…" at bounding box center [271, 20] width 313 height 41
click at [135, 24] on link "Work" at bounding box center [140, 20] width 22 height 14
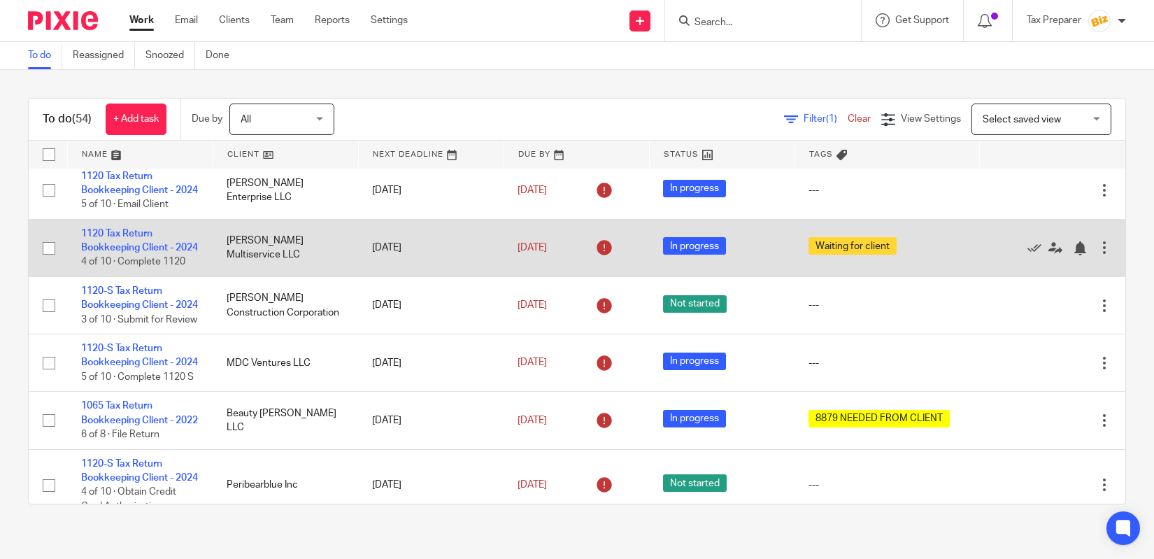
scroll to position [288, 0]
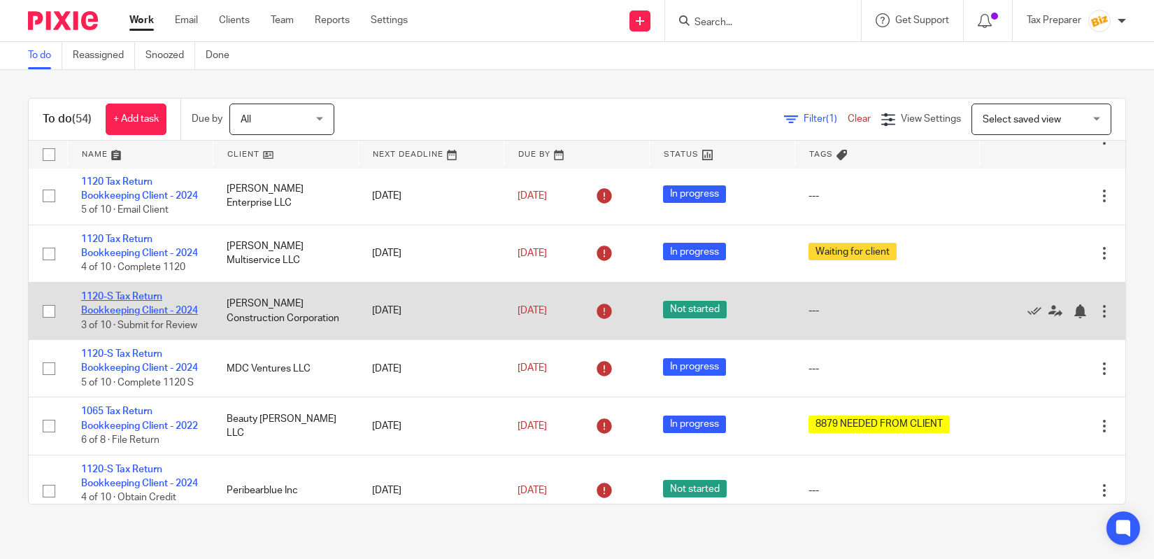
click at [144, 316] on link "1120-S Tax Return Bookkeeping Client - 2024" at bounding box center [139, 304] width 117 height 24
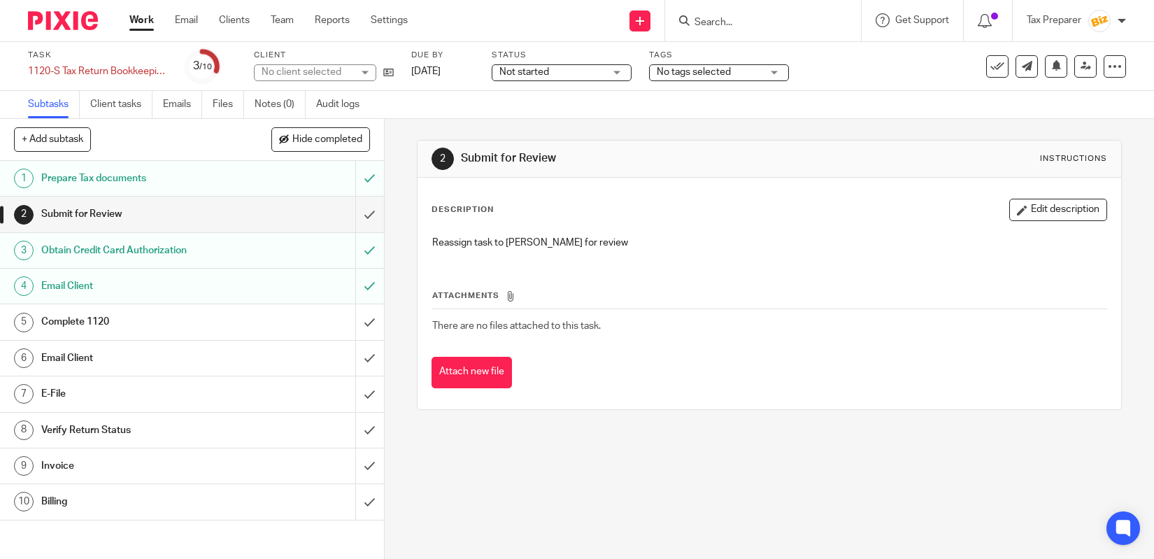
click at [264, 185] on div "Prepare Tax documents" at bounding box center [191, 178] width 300 height 21
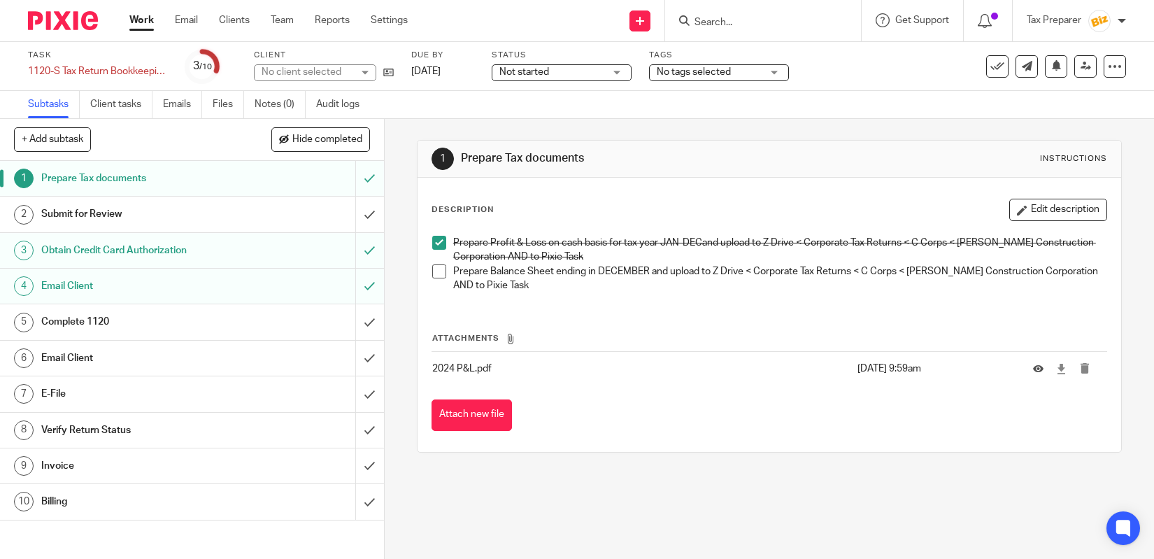
click at [1025, 200] on button "Edit description" at bounding box center [1059, 210] width 98 height 22
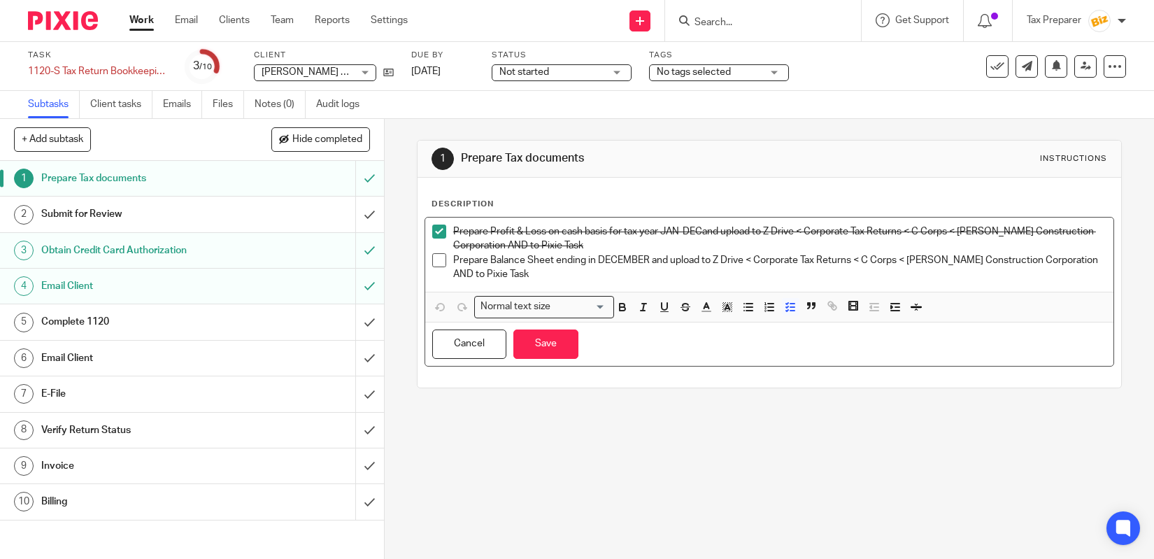
click at [1101, 255] on p "Prepare Balance Sheet ending in DECEMBER and upload to Z Drive < Corporate Tax …" at bounding box center [779, 267] width 653 height 29
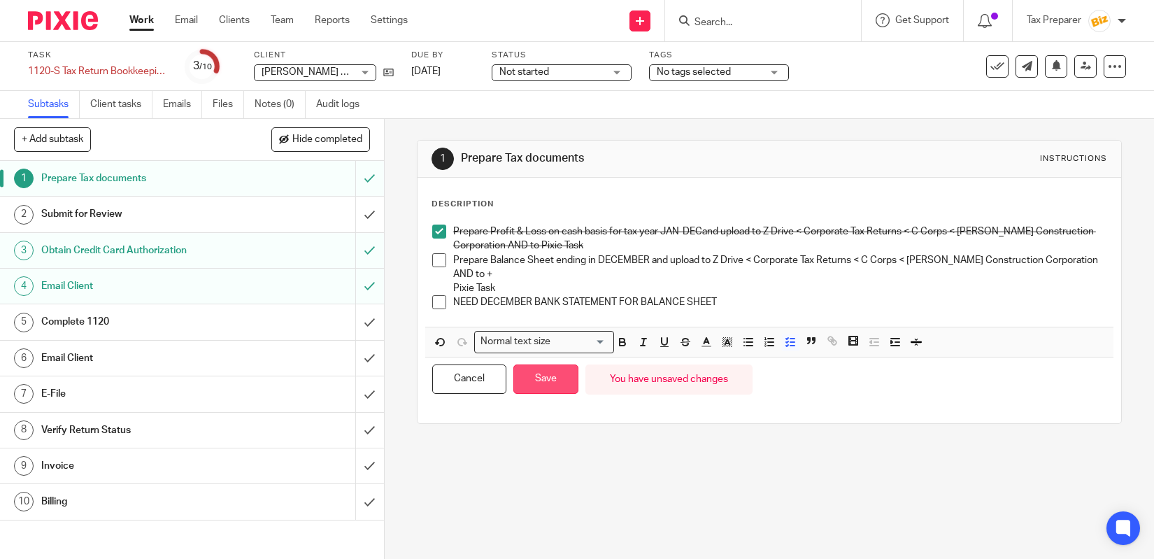
click at [521, 369] on button "Save" at bounding box center [546, 380] width 65 height 30
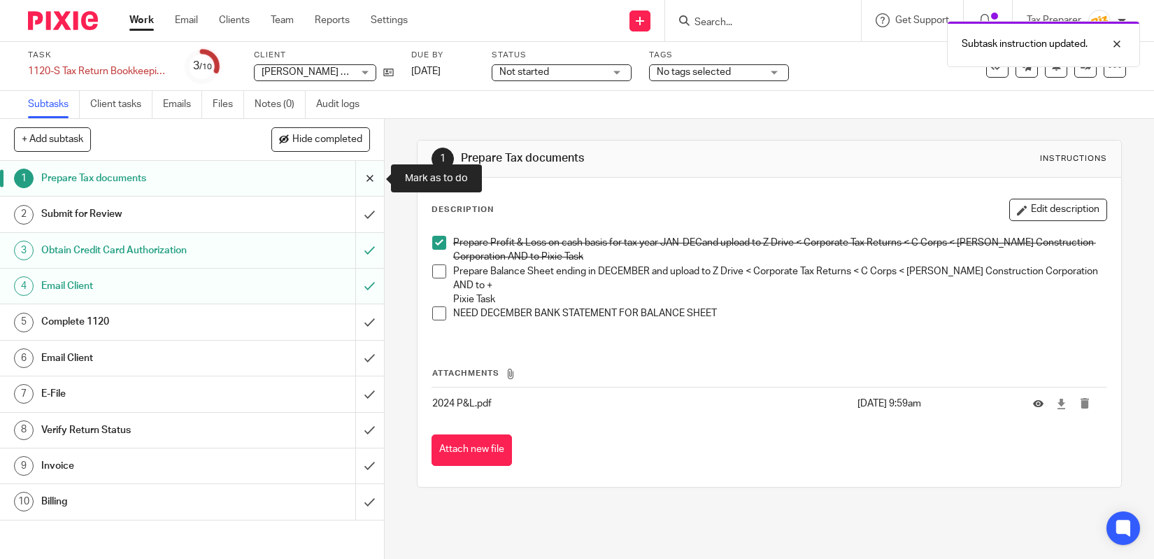
click at [382, 174] on input "submit" at bounding box center [192, 178] width 384 height 35
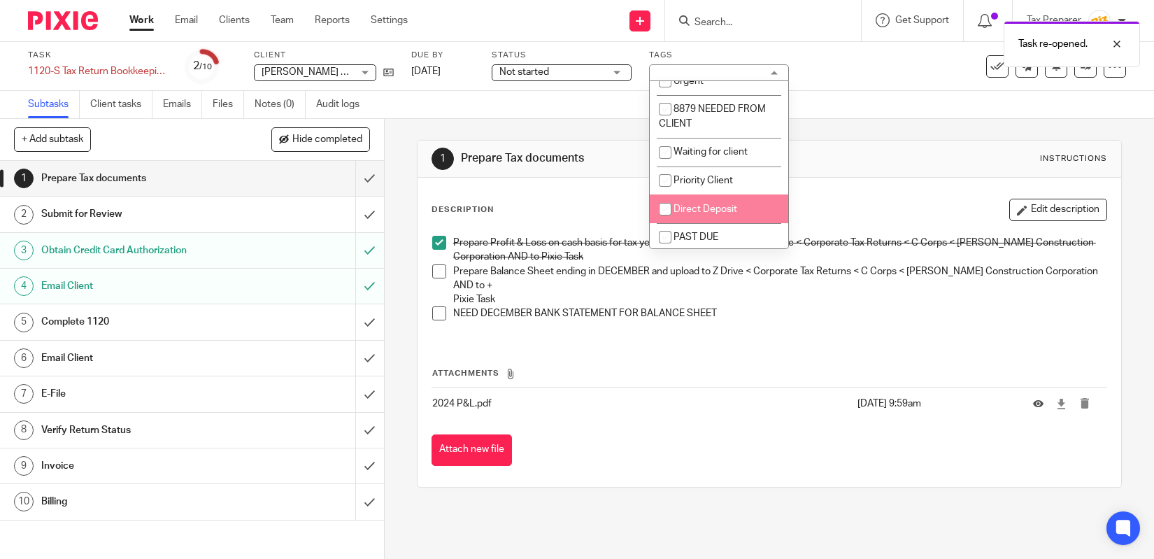
scroll to position [115, 0]
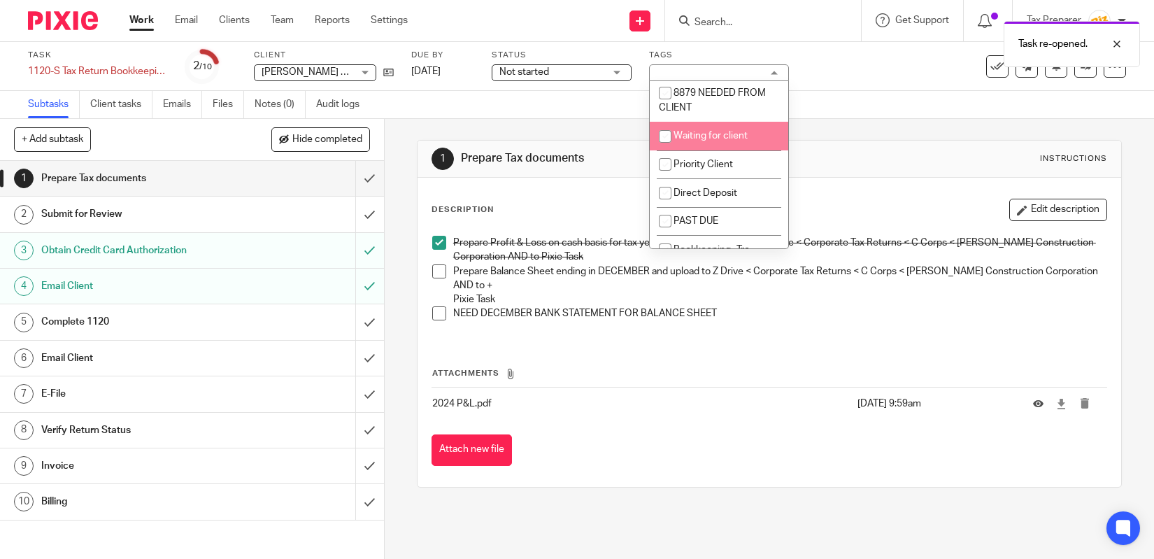
click at [703, 143] on li "Waiting for client" at bounding box center [719, 136] width 139 height 29
checkbox input "true"
click at [581, 78] on span "Not started" at bounding box center [552, 72] width 105 height 15
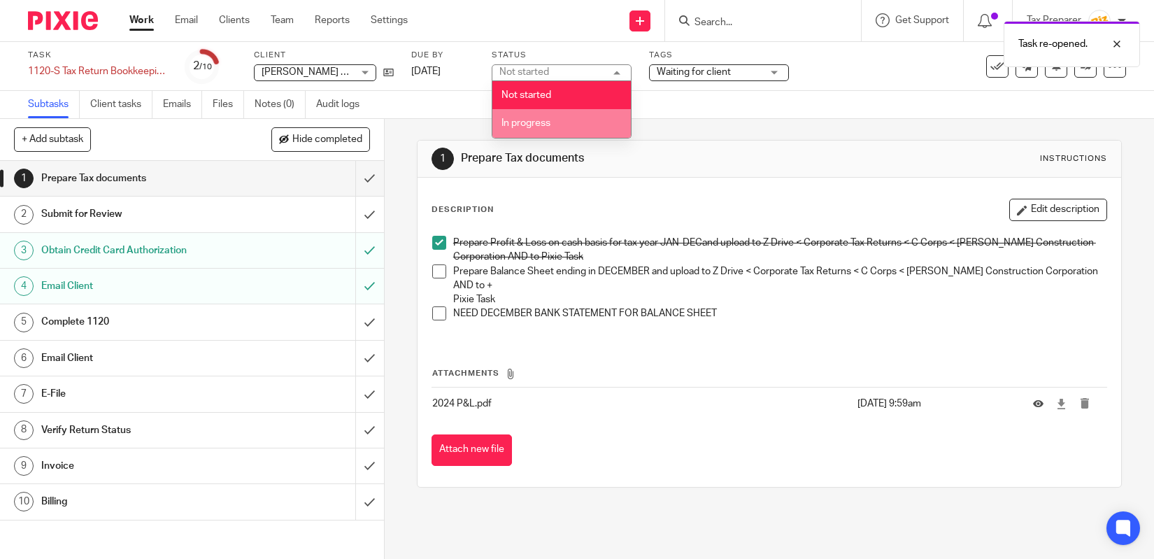
click at [579, 125] on li "In progress" at bounding box center [562, 123] width 139 height 29
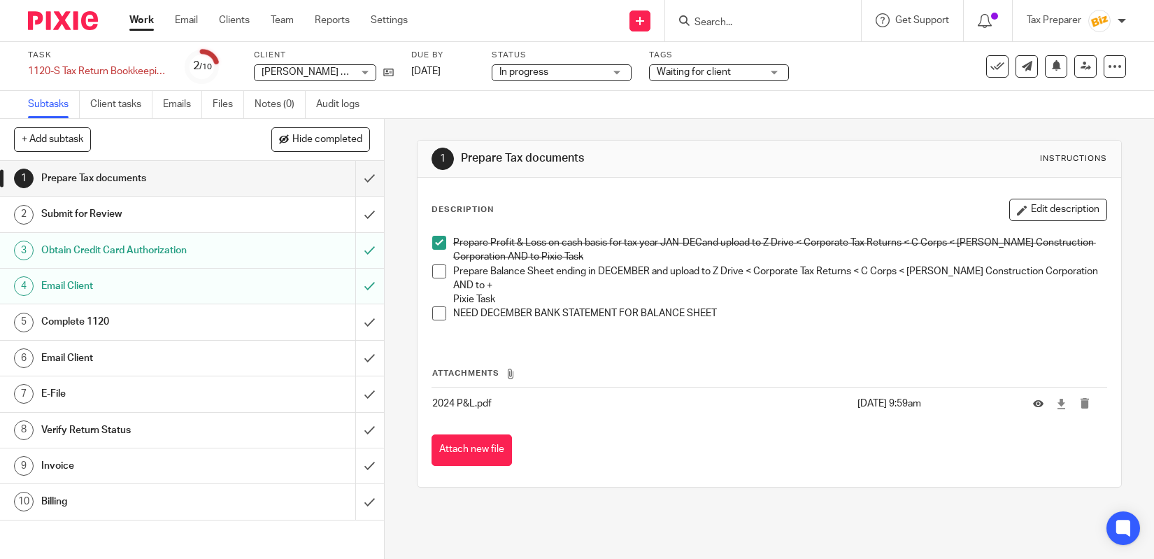
click at [136, 20] on link "Work" at bounding box center [141, 20] width 24 height 14
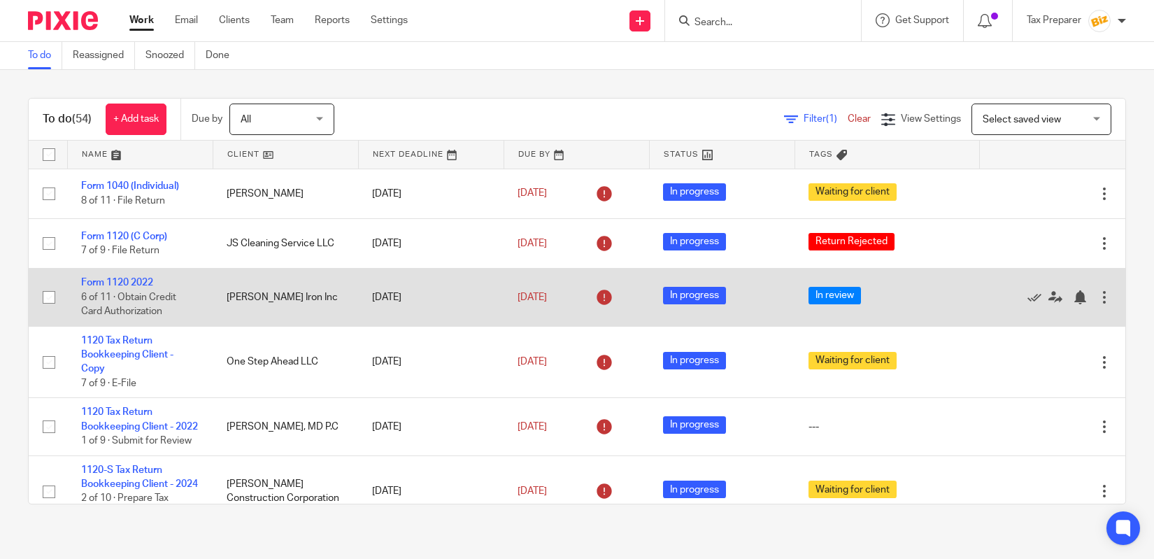
click at [146, 278] on td "Form 1120 2022 6 of 11 · Obtain Credit Card Authorization" at bounding box center [140, 297] width 146 height 57
click at [146, 281] on link "Form 1120 2022" at bounding box center [117, 283] width 72 height 10
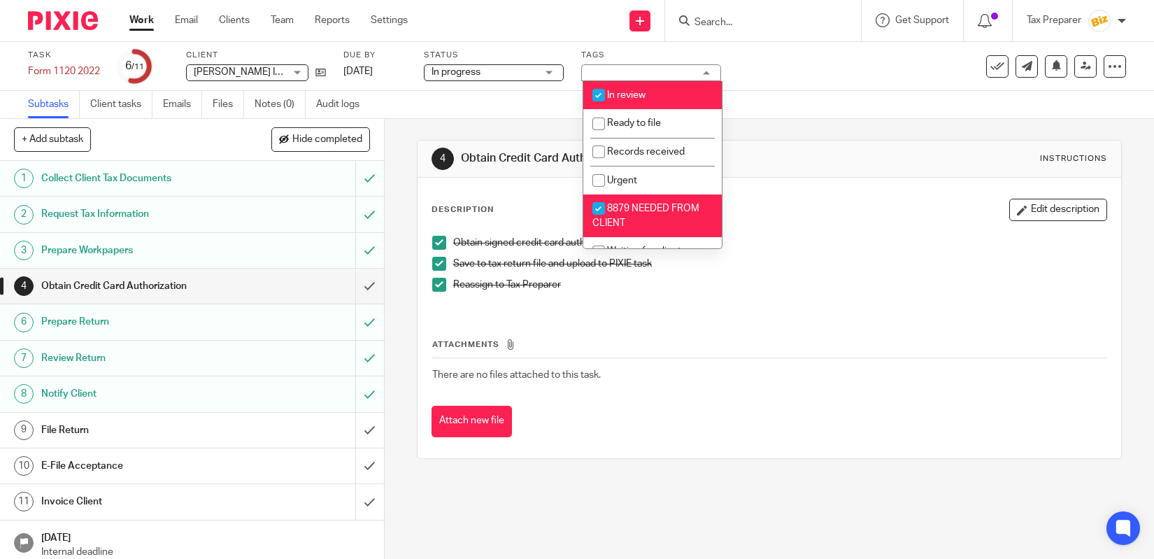
click at [671, 97] on li "In review" at bounding box center [652, 95] width 139 height 29
checkbox input "false"
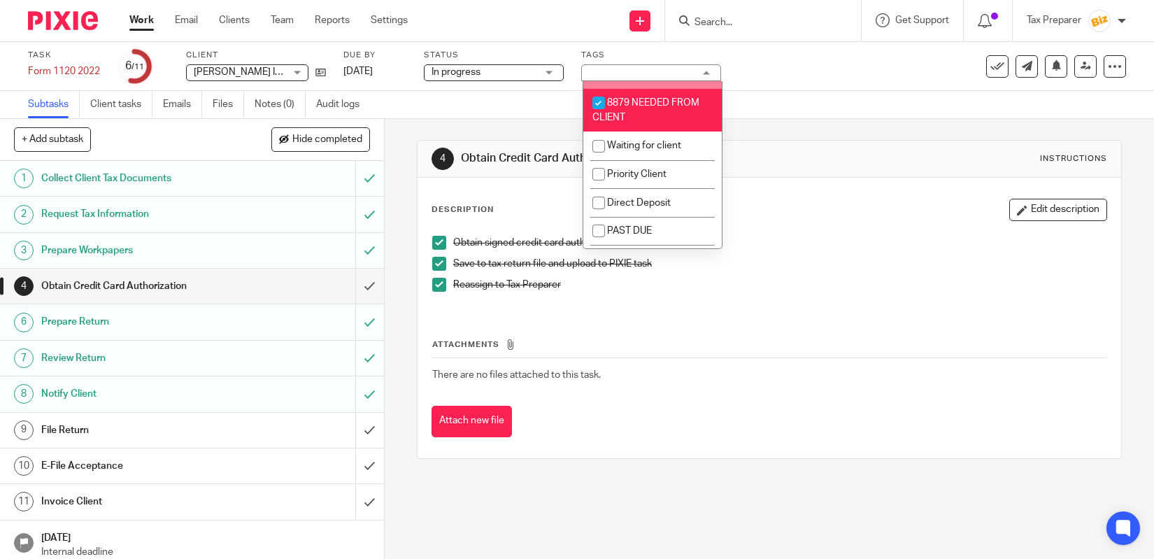
scroll to position [115, 0]
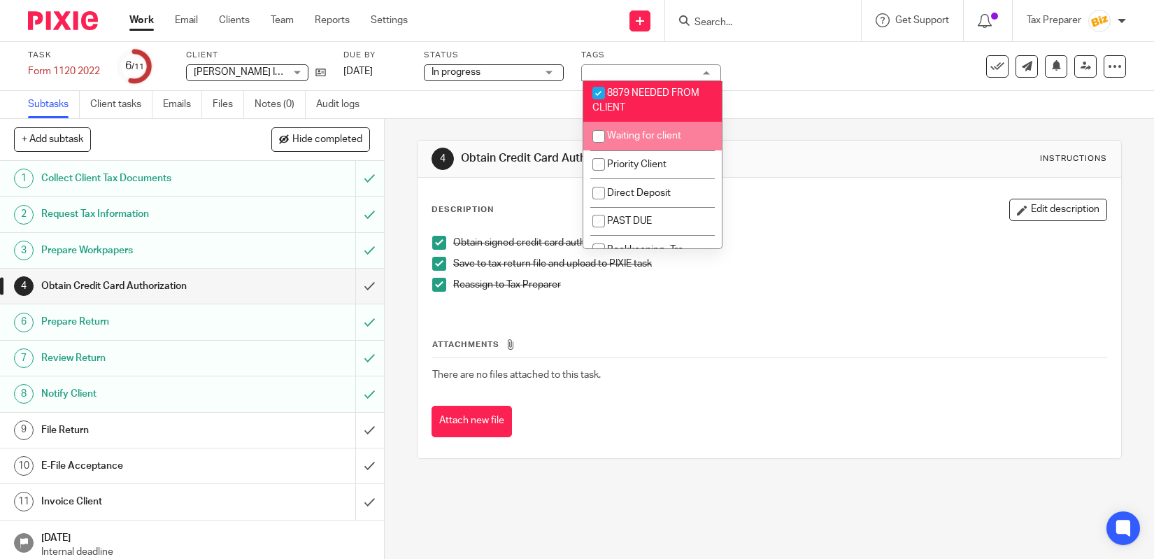
click at [670, 129] on li "Waiting for client" at bounding box center [652, 136] width 139 height 29
checkbox input "true"
click at [762, 104] on div "Subtasks Client tasks Emails Files Notes (0) Audit logs" at bounding box center [577, 105] width 1154 height 28
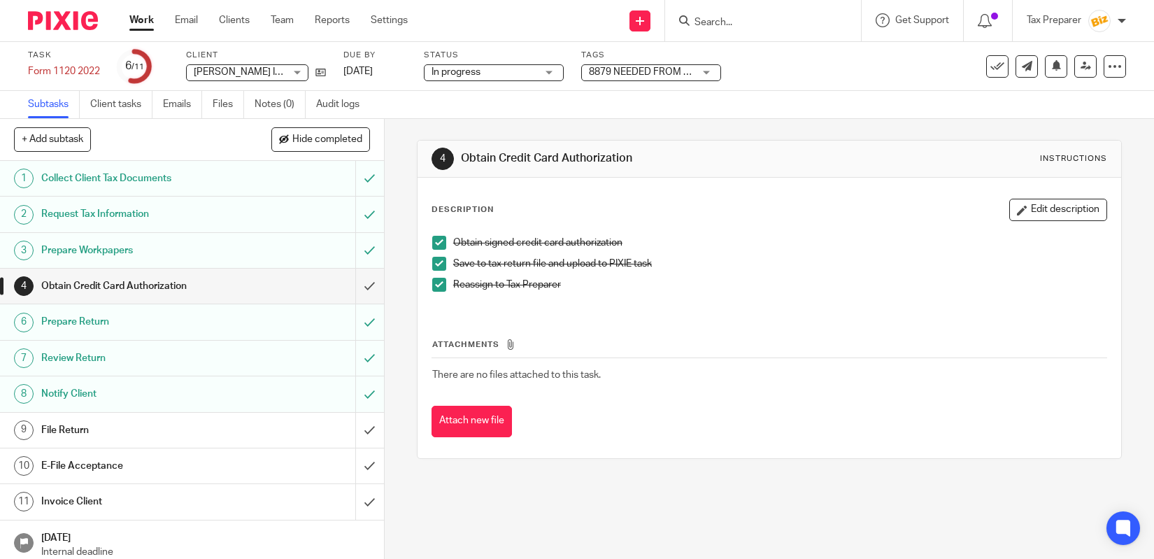
click at [148, 20] on link "Work" at bounding box center [141, 20] width 24 height 14
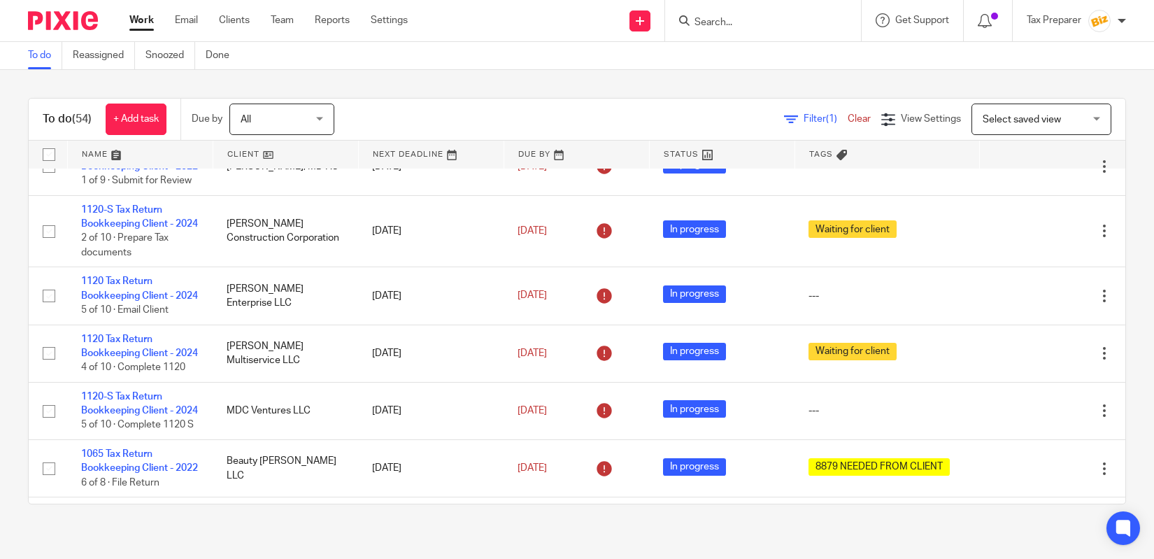
scroll to position [288, 0]
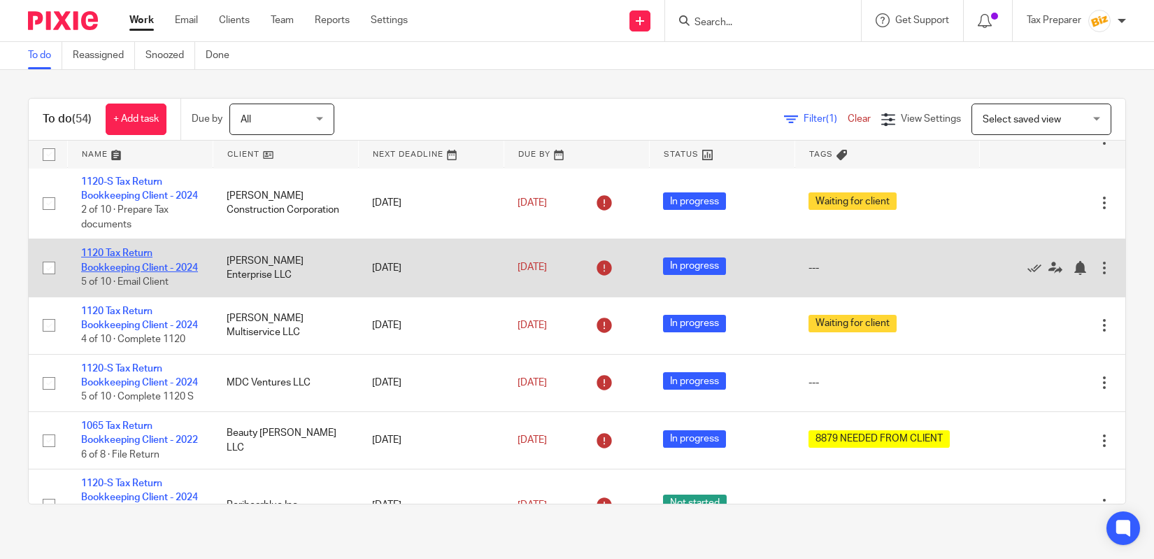
click at [146, 272] on link "1120 Tax Return Bookkeeping Client - 2024" at bounding box center [139, 260] width 117 height 24
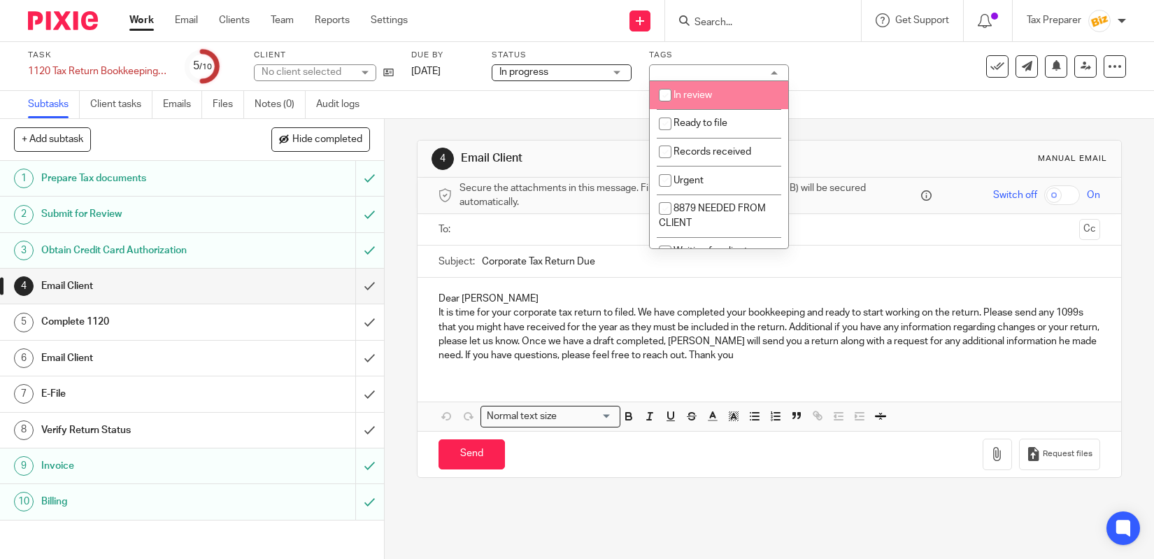
click at [704, 100] on span "In review" at bounding box center [693, 95] width 38 height 10
checkbox input "true"
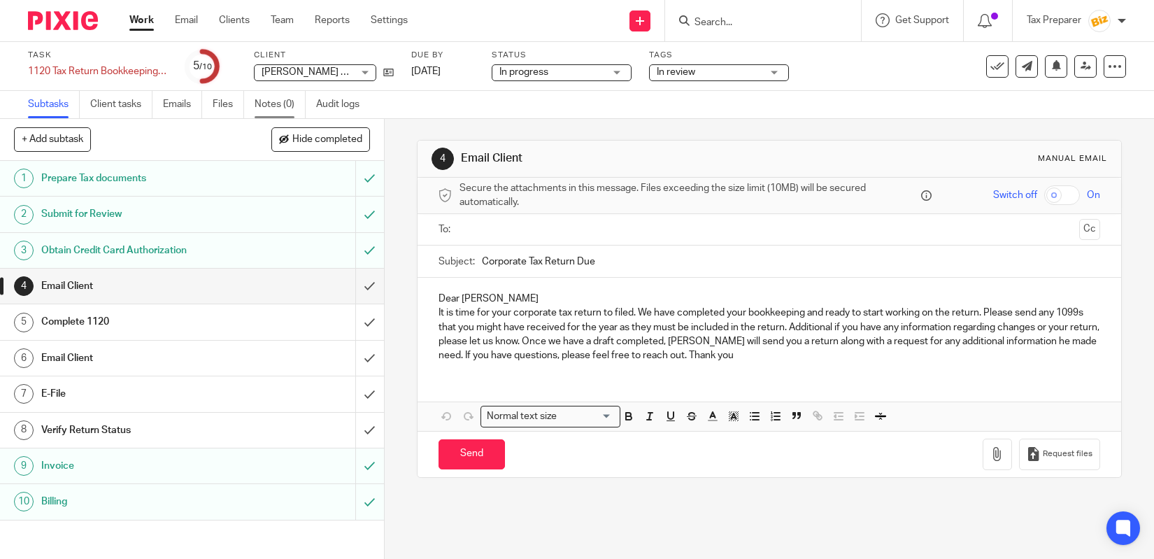
click at [257, 102] on link "Notes (0)" at bounding box center [280, 104] width 51 height 27
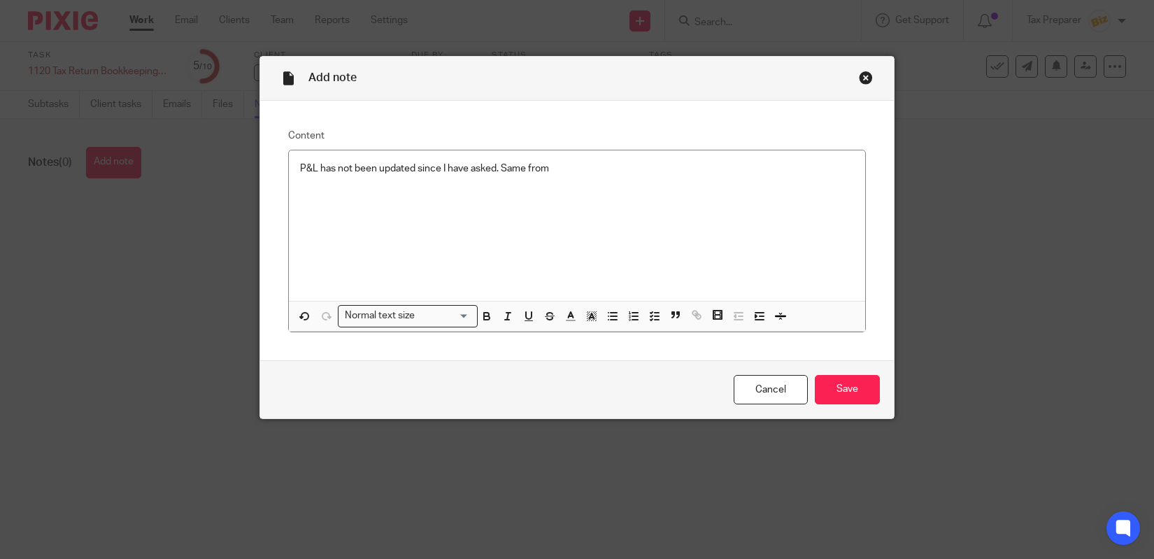
click at [563, 168] on p "P&L has not been updated since I have asked. Same from" at bounding box center [577, 169] width 554 height 14
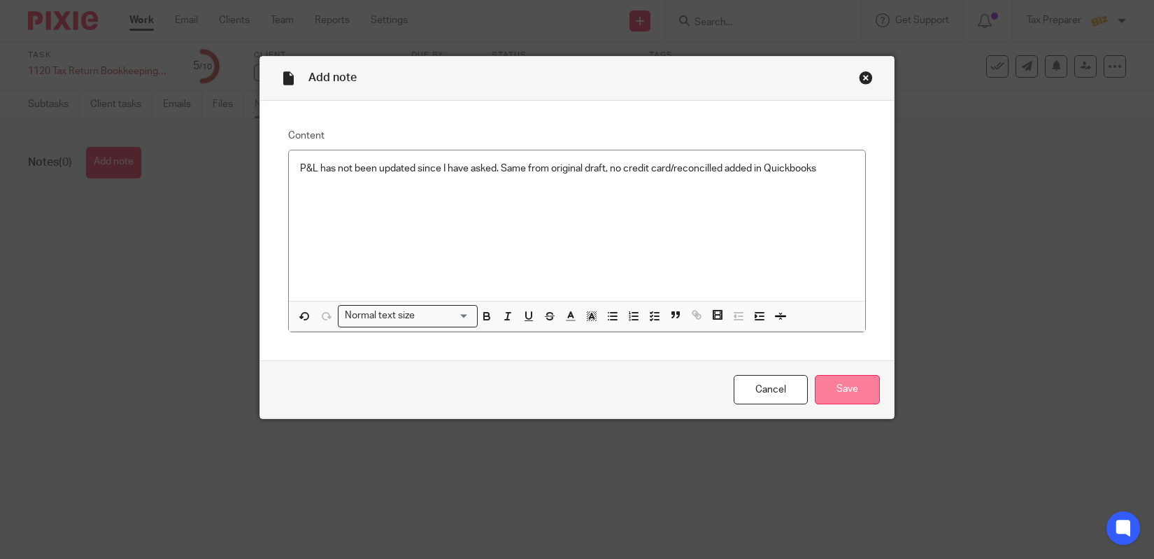
click at [830, 385] on input "Save" at bounding box center [847, 390] width 65 height 30
